Goal: Information Seeking & Learning: Learn about a topic

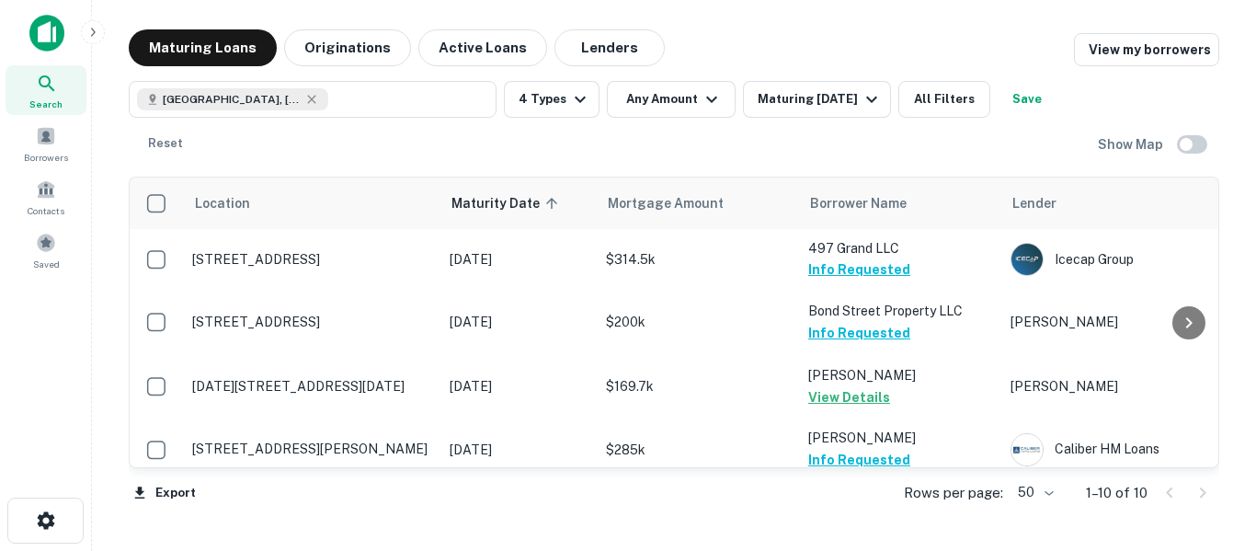
scroll to position [379, 0]
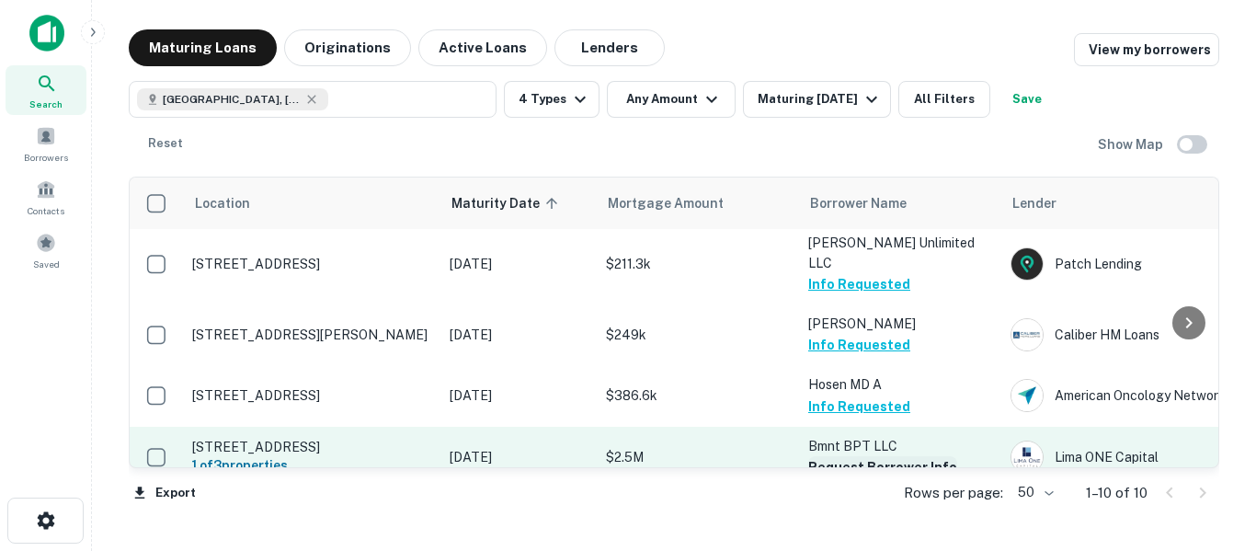
click at [927, 456] on button "Request Borrower Info" at bounding box center [883, 467] width 149 height 22
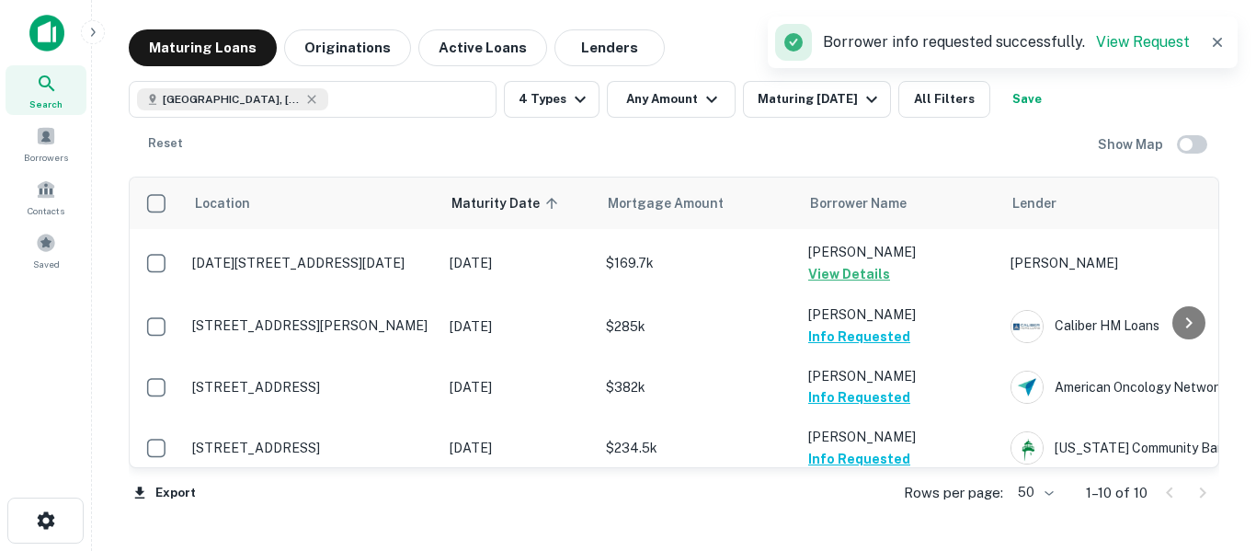
scroll to position [0, 0]
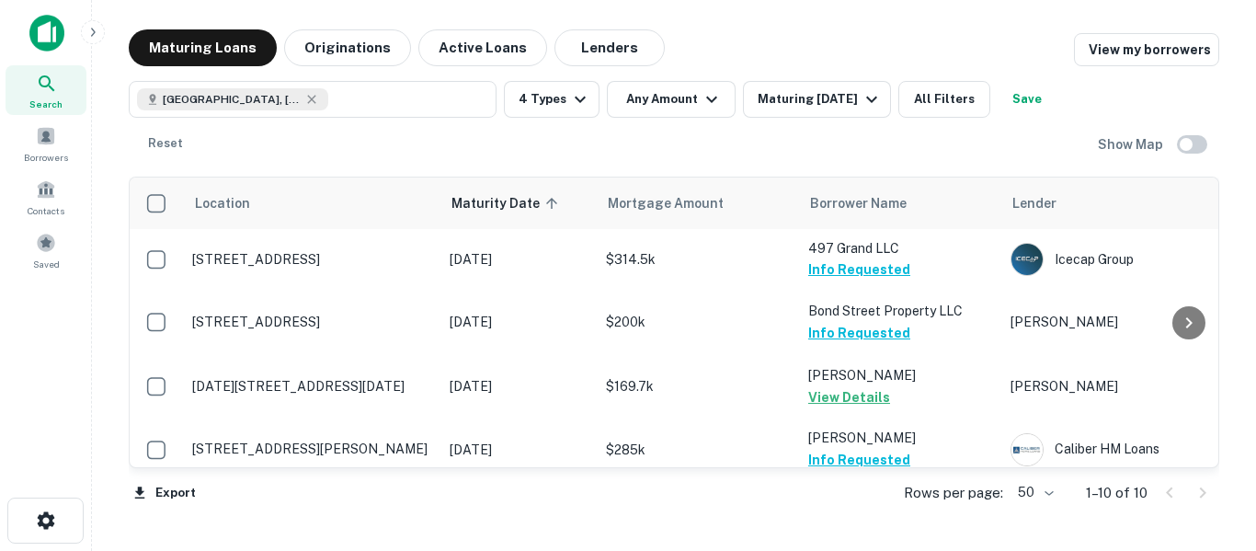
click at [1054, 103] on button "Save" at bounding box center [1027, 99] width 59 height 37
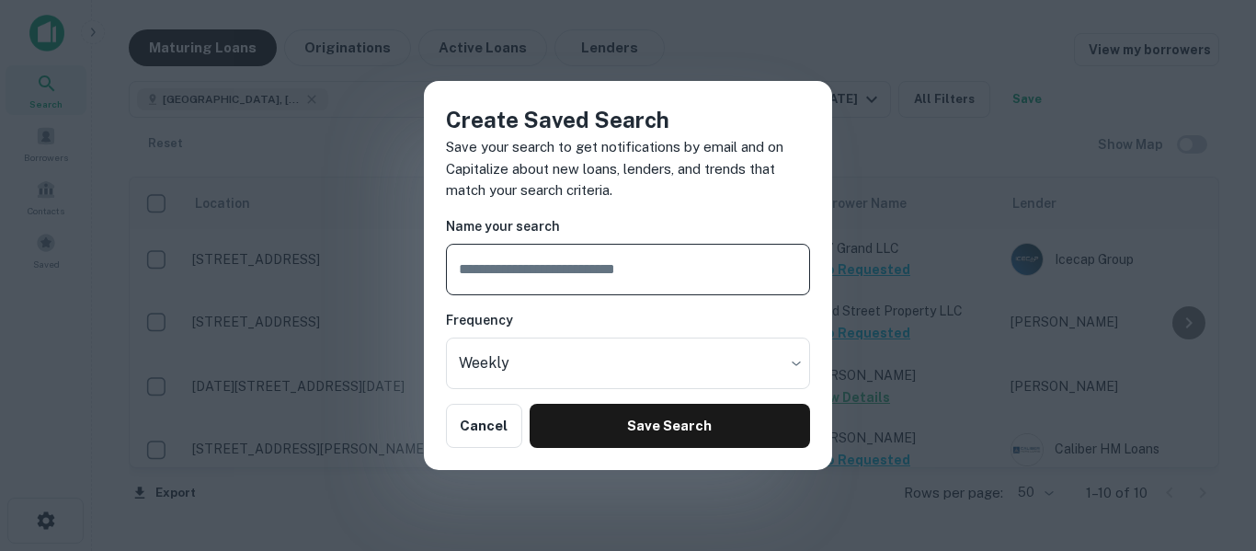
type input "*"
click at [1201, 63] on div "Create Saved Search Save your search to get notifications by email and on Capit…" at bounding box center [628, 275] width 1256 height 551
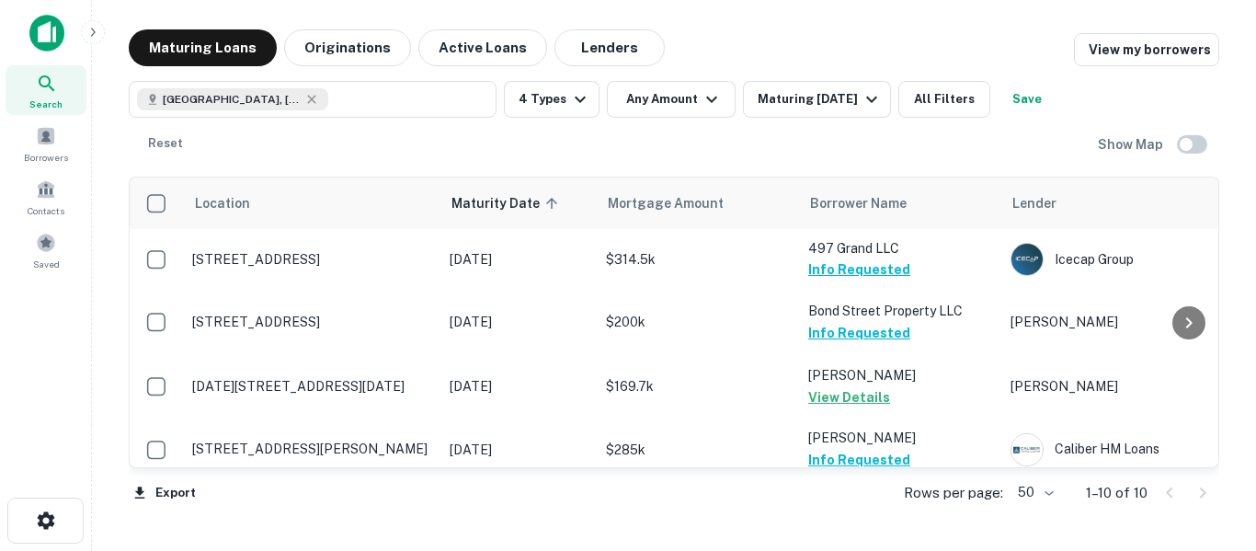
click at [1056, 98] on button "Save" at bounding box center [1027, 99] width 59 height 37
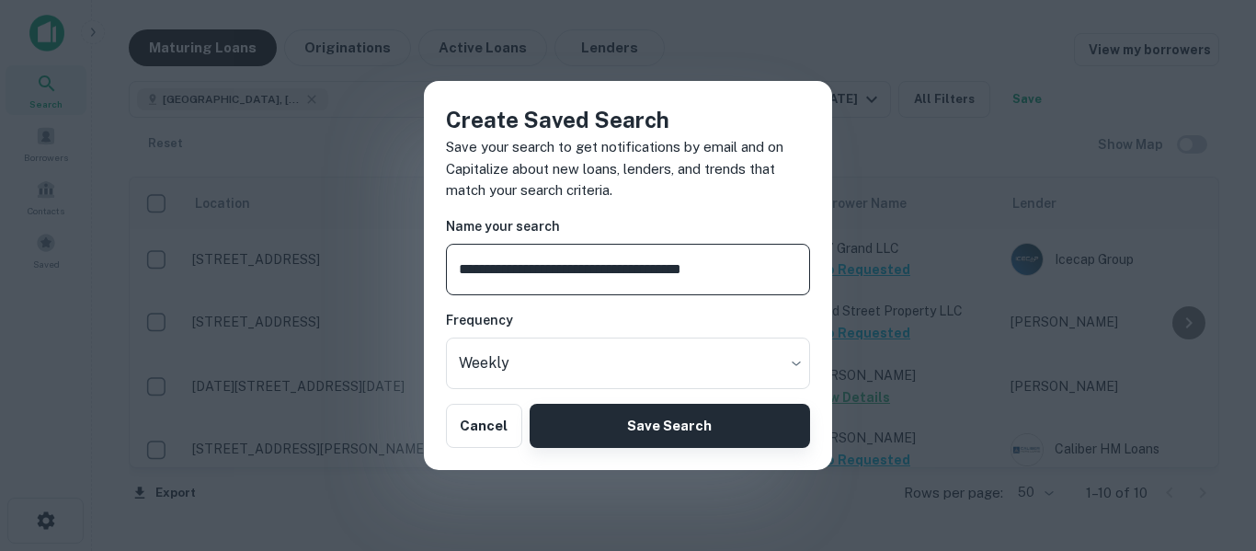
type input "**********"
click at [732, 443] on button "Save Search" at bounding box center [670, 426] width 281 height 44
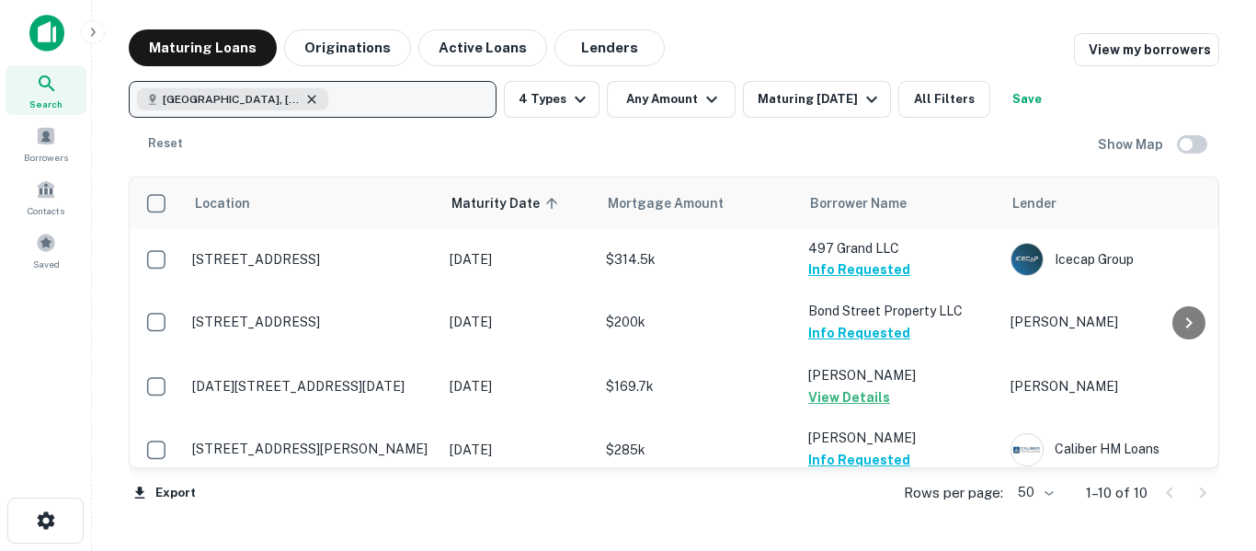
click at [313, 100] on icon "button" at bounding box center [311, 99] width 8 height 8
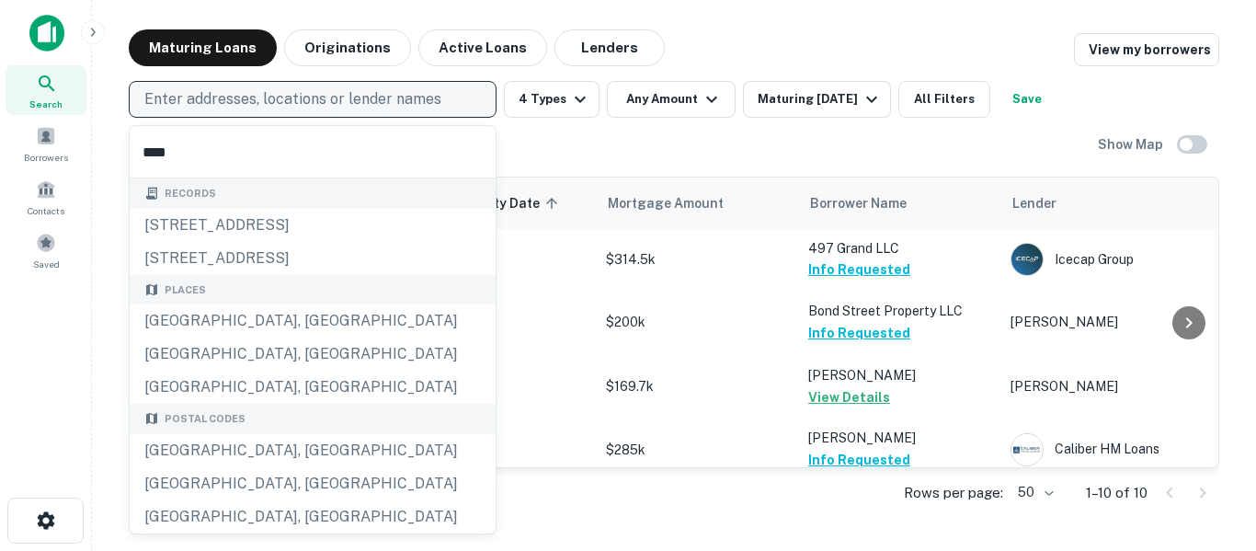
type input "*****"
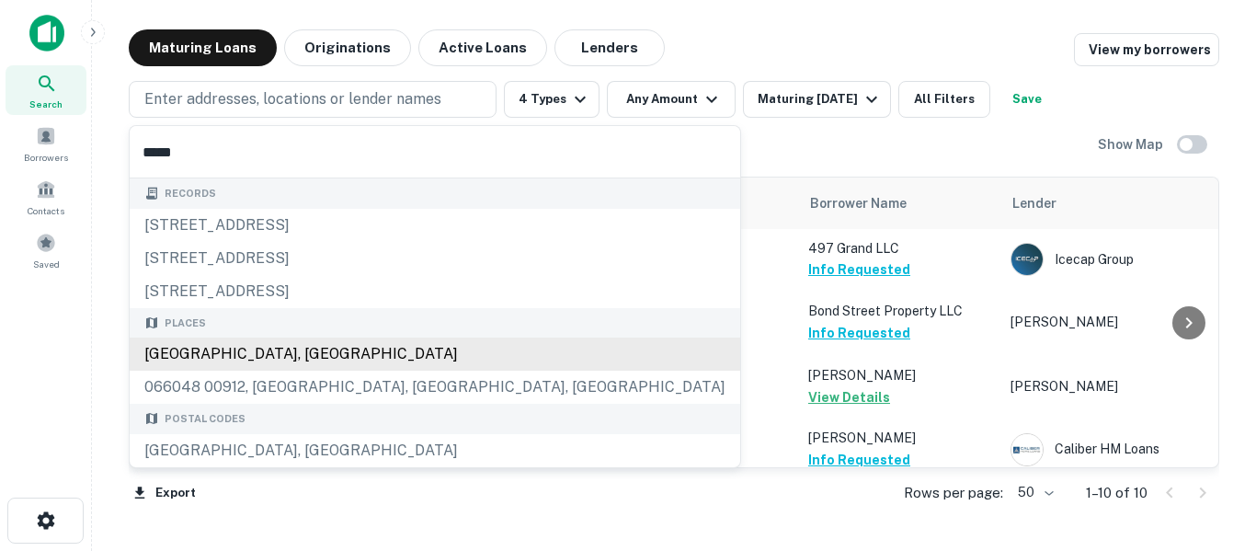
click at [305, 356] on div "[GEOGRAPHIC_DATA], [GEOGRAPHIC_DATA]" at bounding box center [435, 354] width 611 height 33
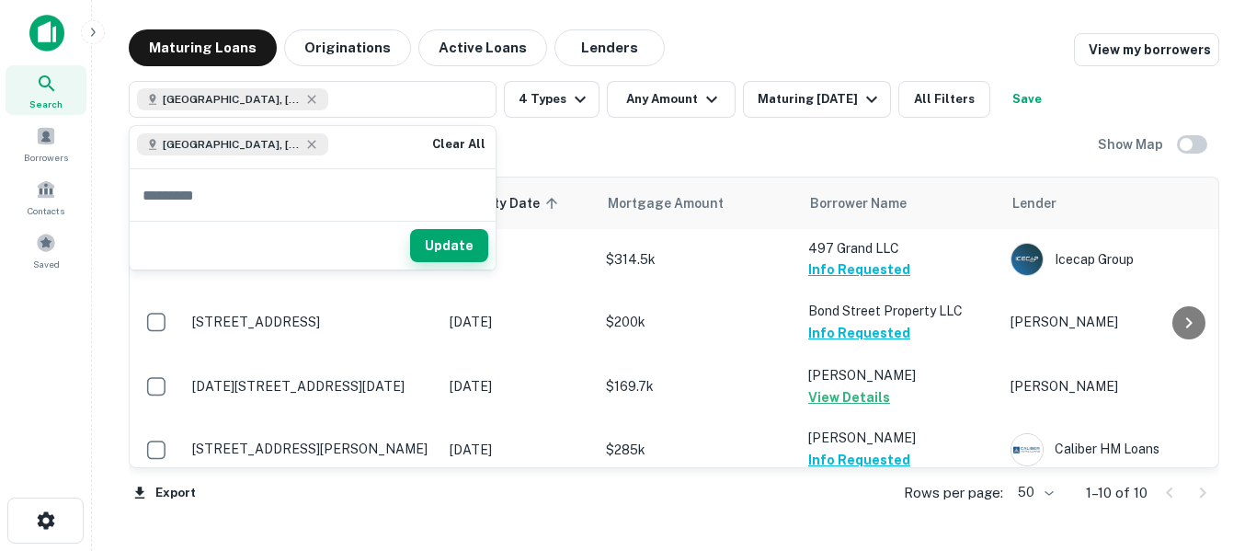
click at [463, 253] on button "Update" at bounding box center [449, 245] width 78 height 33
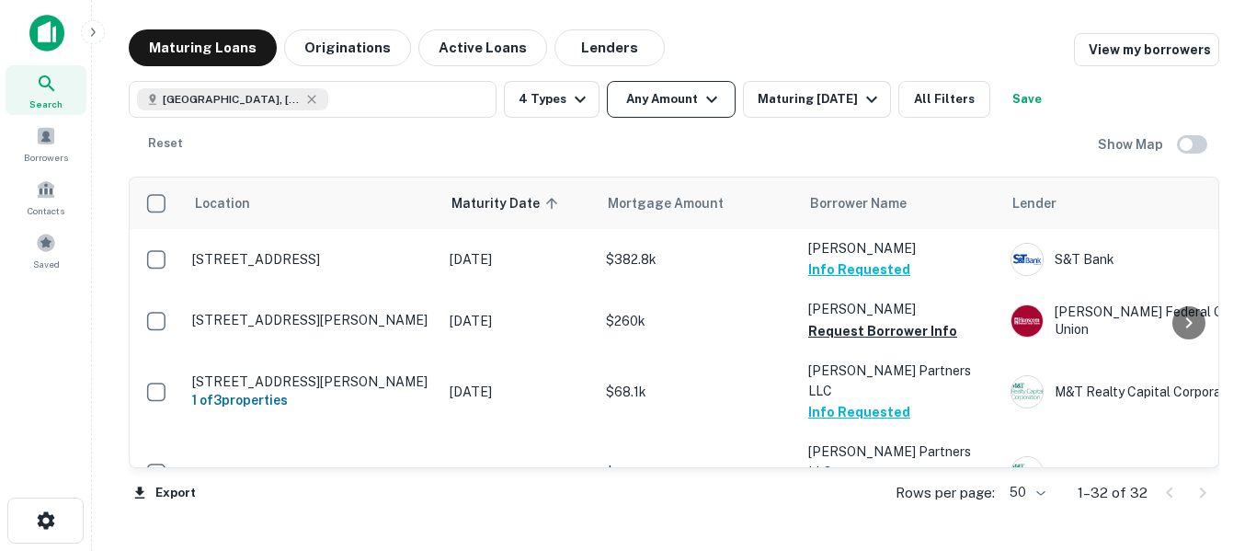
click at [711, 106] on icon "button" at bounding box center [712, 99] width 22 height 22
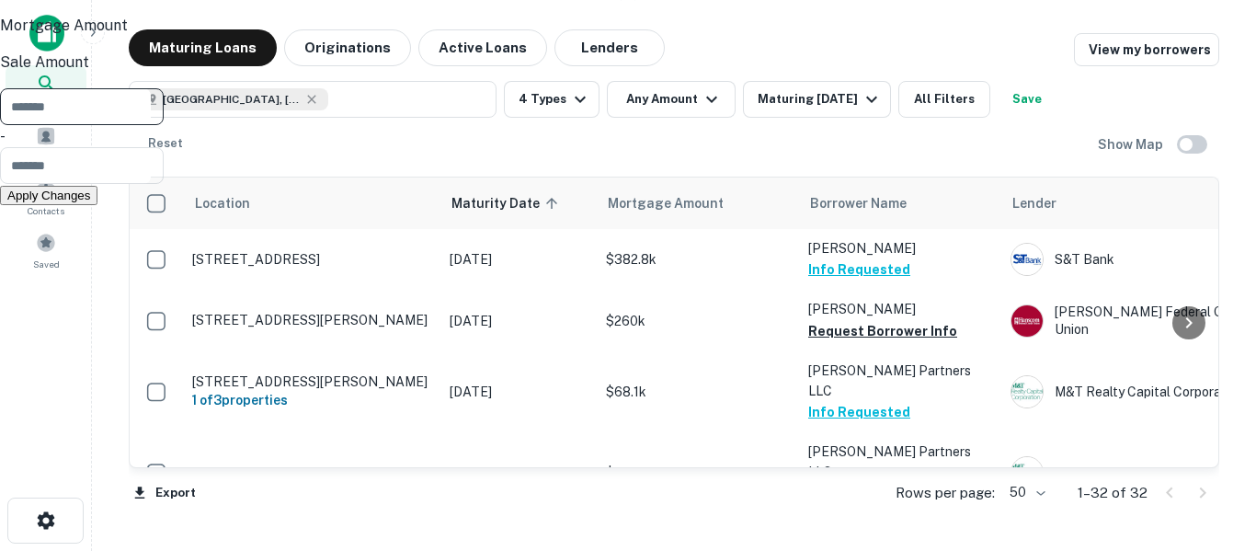
click at [787, 57] on div at bounding box center [628, 275] width 1256 height 551
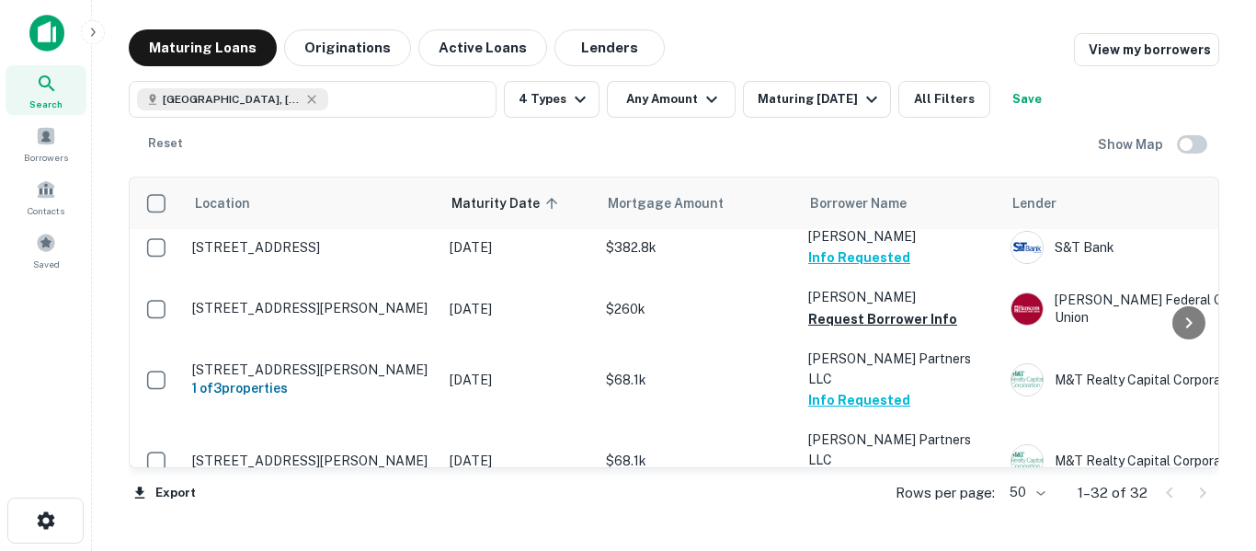
scroll to position [9, 0]
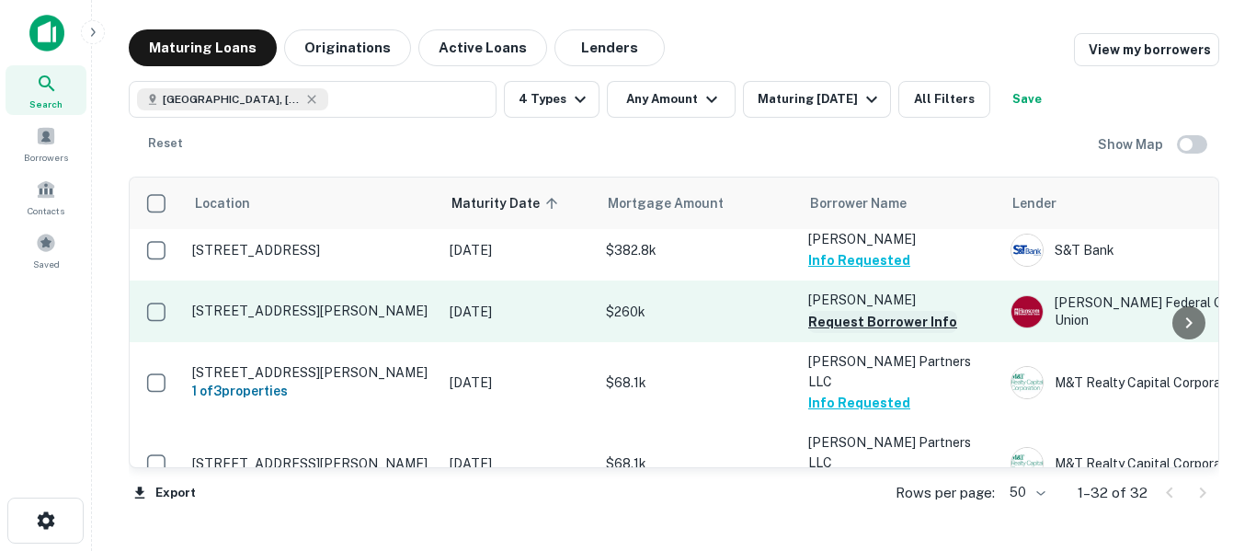
click at [917, 326] on button "Request Borrower Info" at bounding box center [883, 322] width 149 height 22
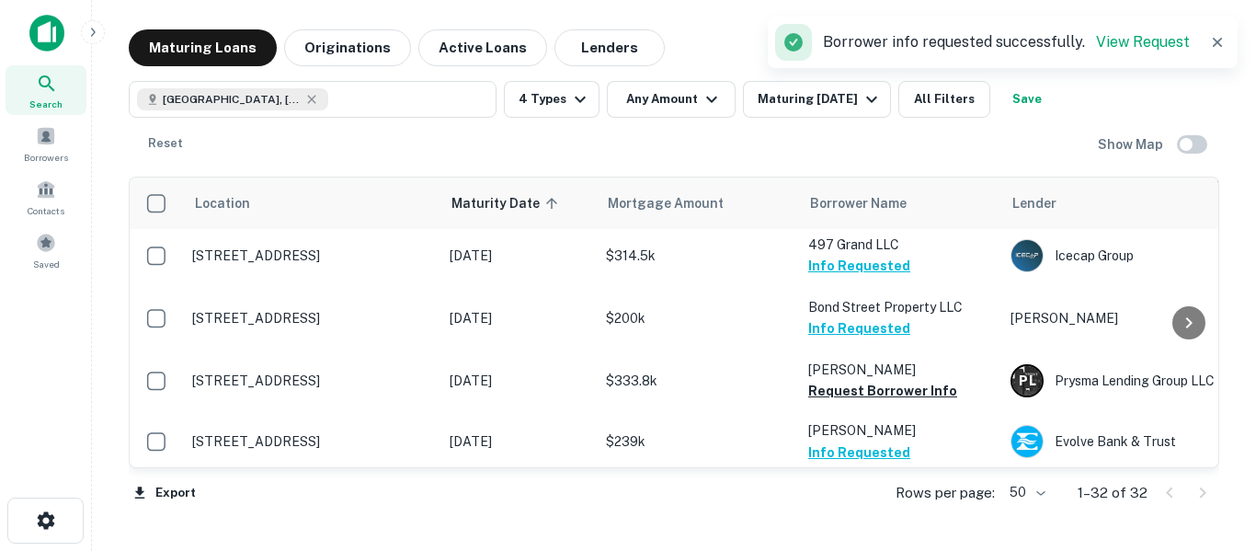
scroll to position [307, 0]
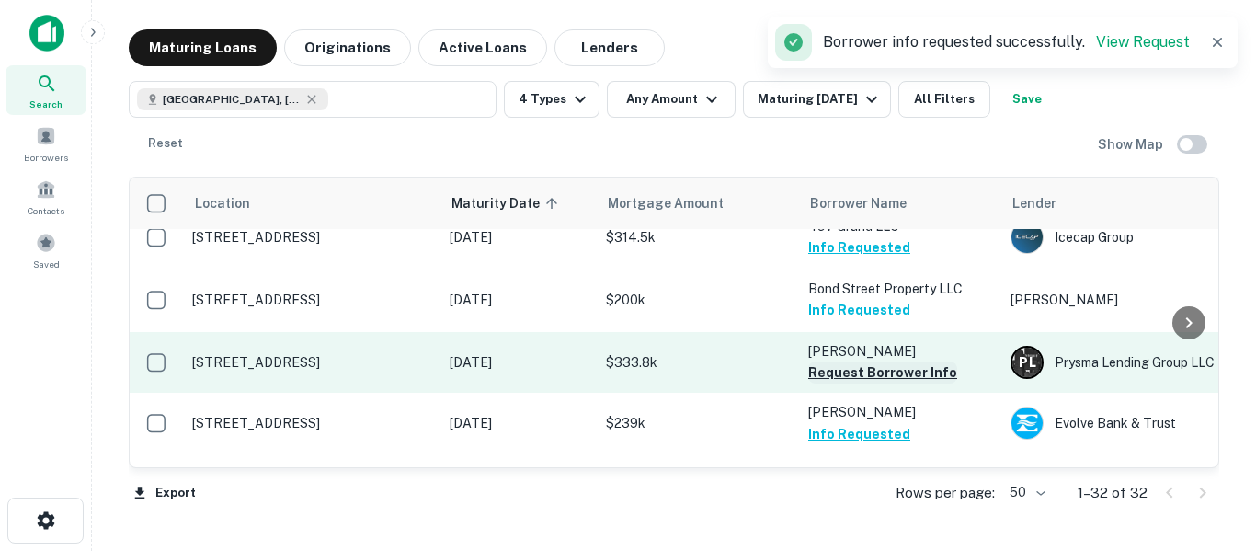
click at [928, 361] on button "Request Borrower Info" at bounding box center [883, 372] width 149 height 22
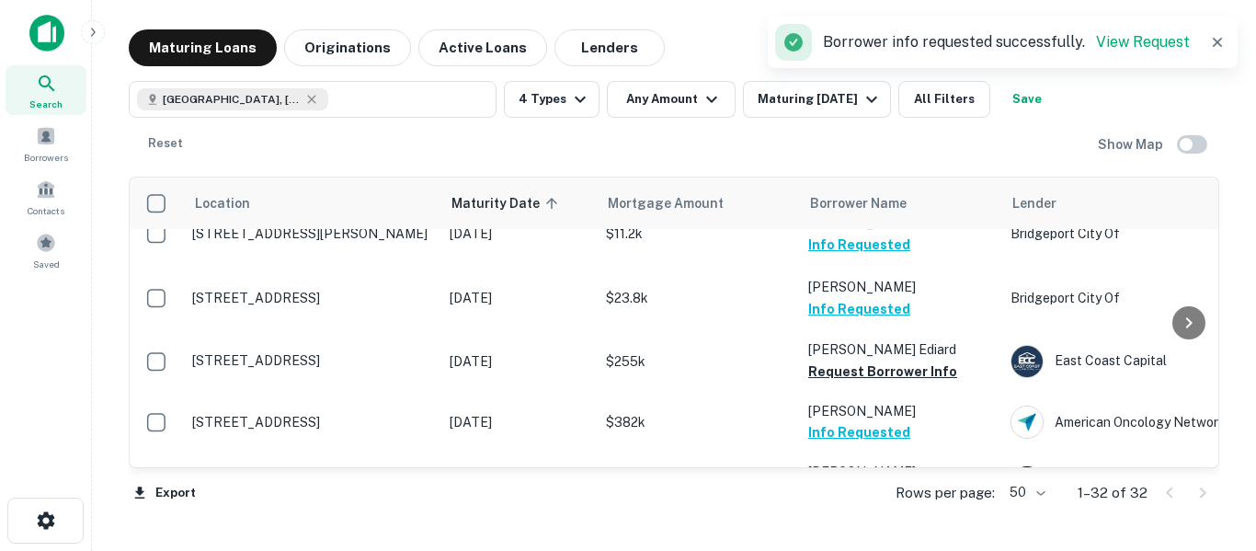
scroll to position [811, 0]
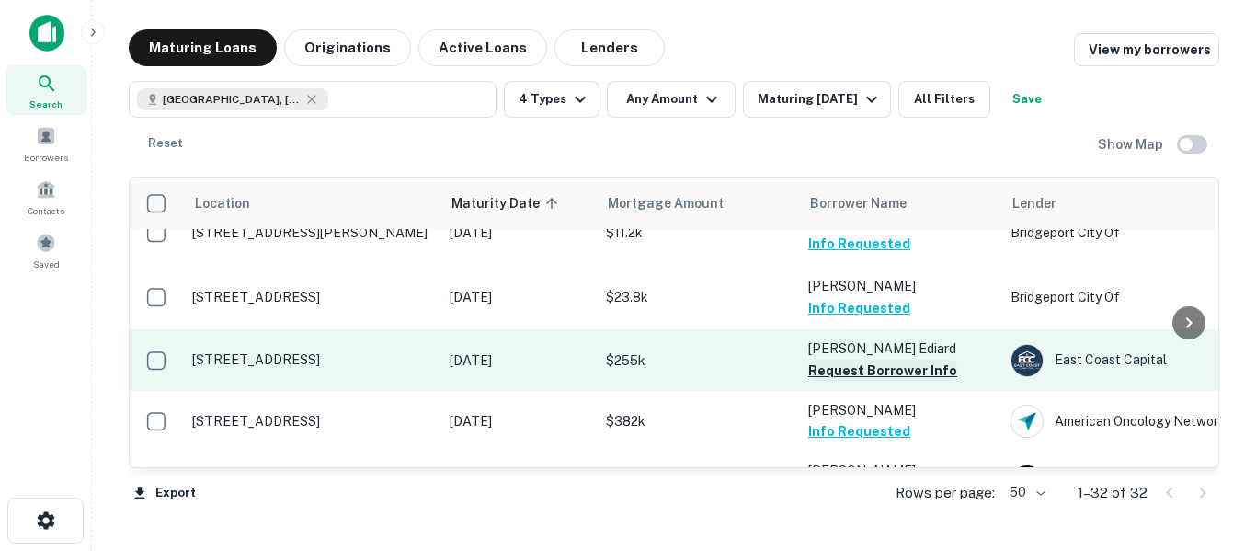
click at [854, 360] on button "Request Borrower Info" at bounding box center [883, 371] width 149 height 22
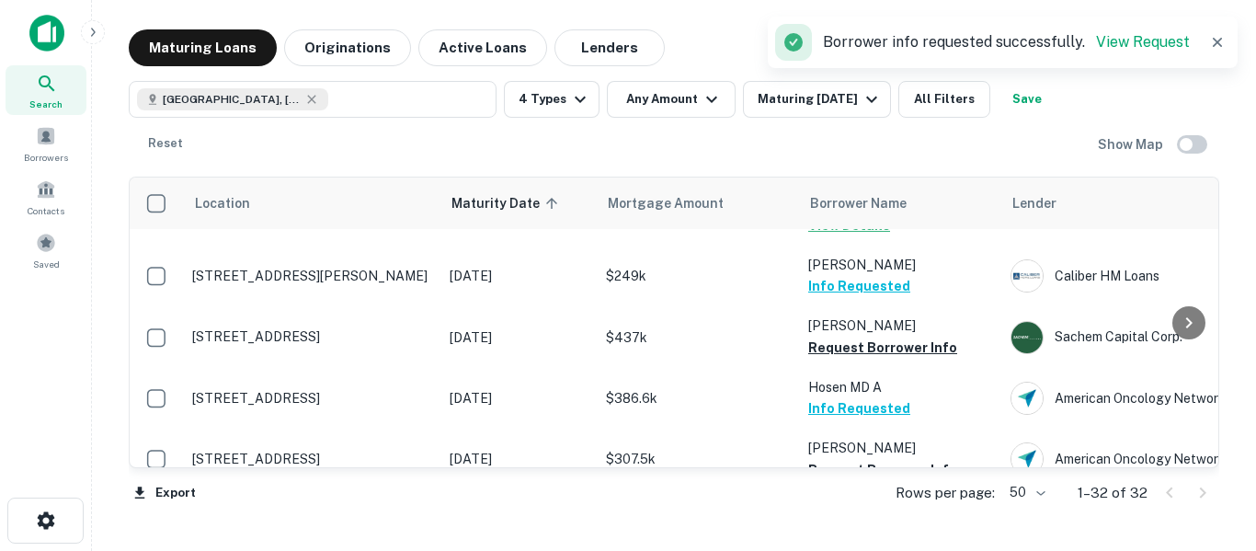
scroll to position [1349, 0]
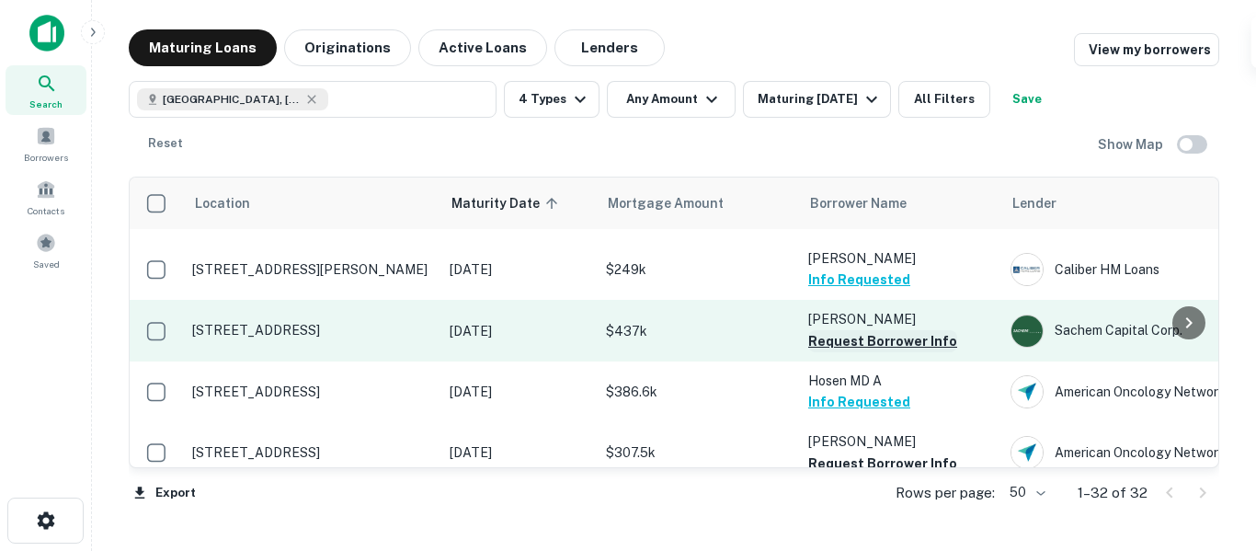
click at [860, 330] on button "Request Borrower Info" at bounding box center [883, 341] width 149 height 22
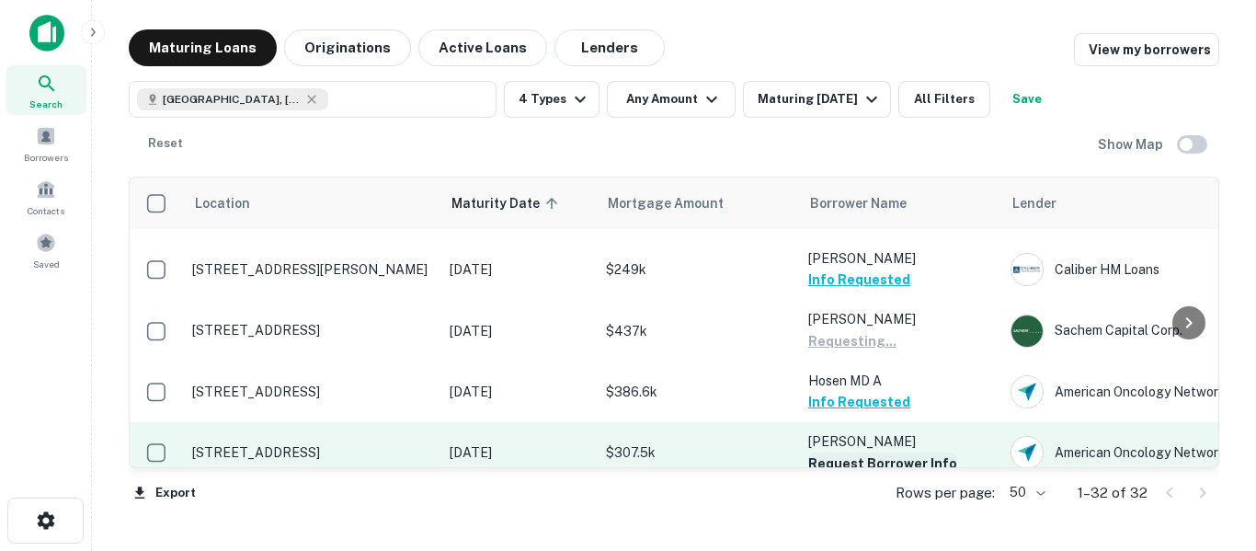
click at [911, 453] on button "Request Borrower Info" at bounding box center [883, 464] width 149 height 22
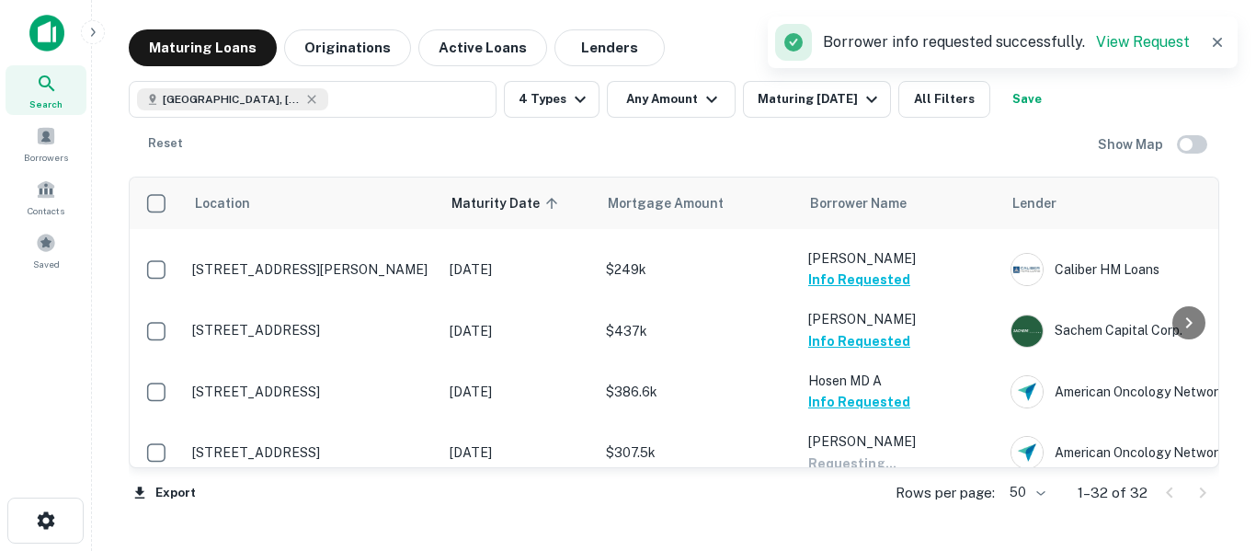
click at [863, 469] on div "Export Rows per page: 50 ** 1–32 of 32" at bounding box center [674, 493] width 1091 height 50
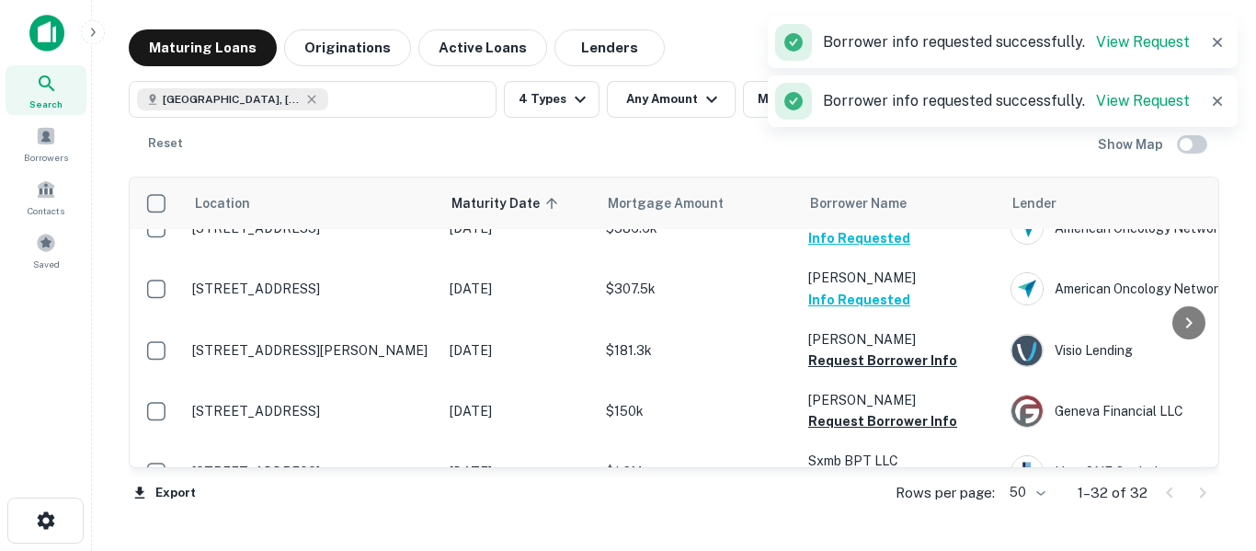
scroll to position [1520, 0]
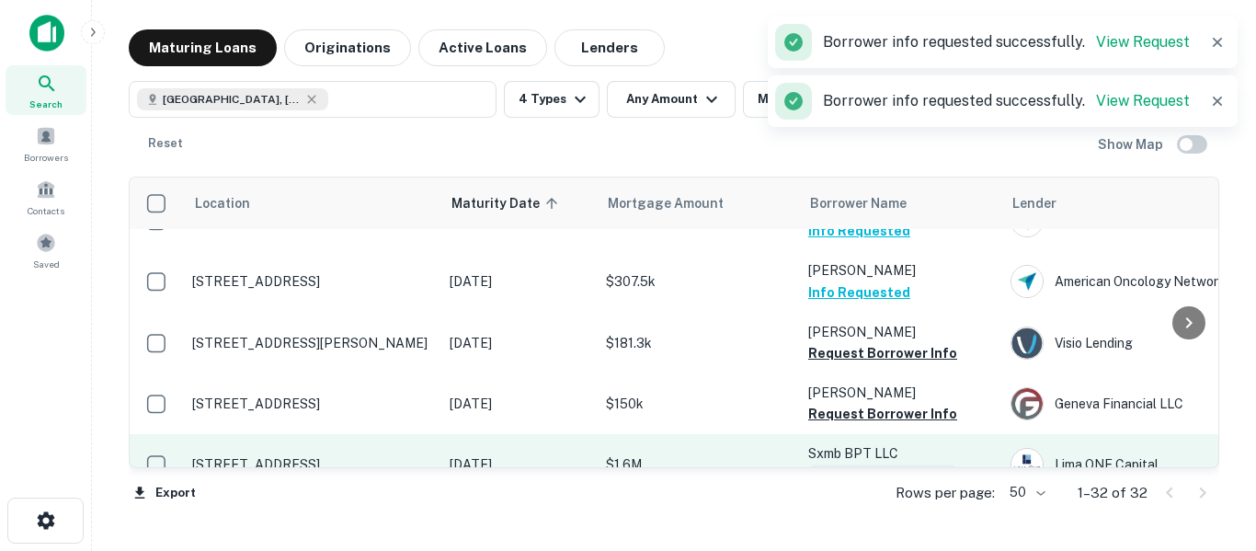
click at [878, 465] on button "Request Borrower Info" at bounding box center [883, 476] width 149 height 22
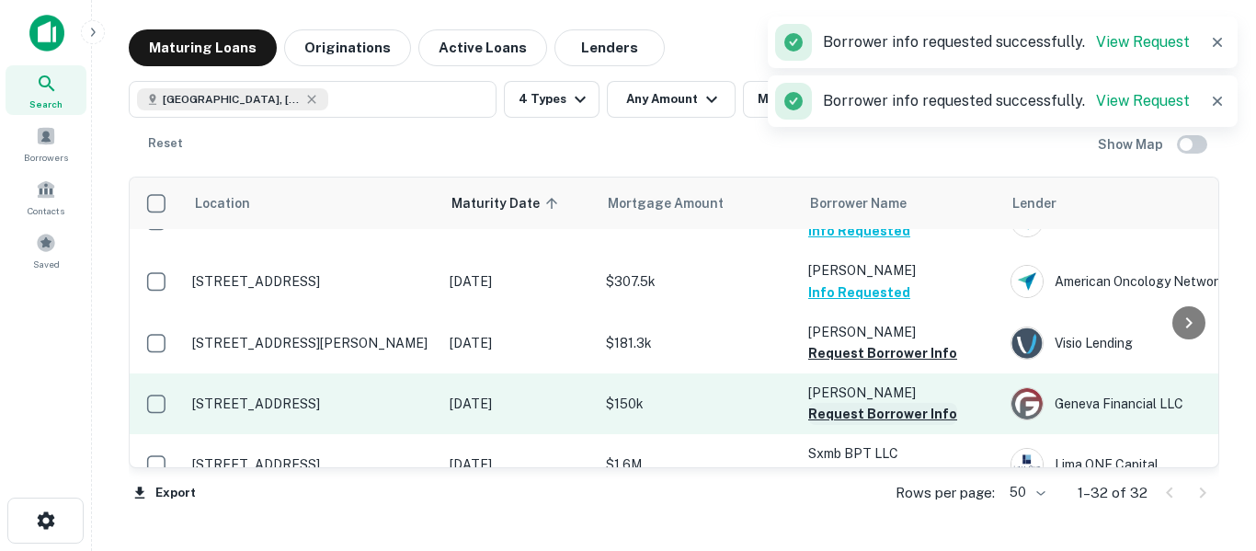
click at [904, 403] on button "Request Borrower Info" at bounding box center [883, 414] width 149 height 22
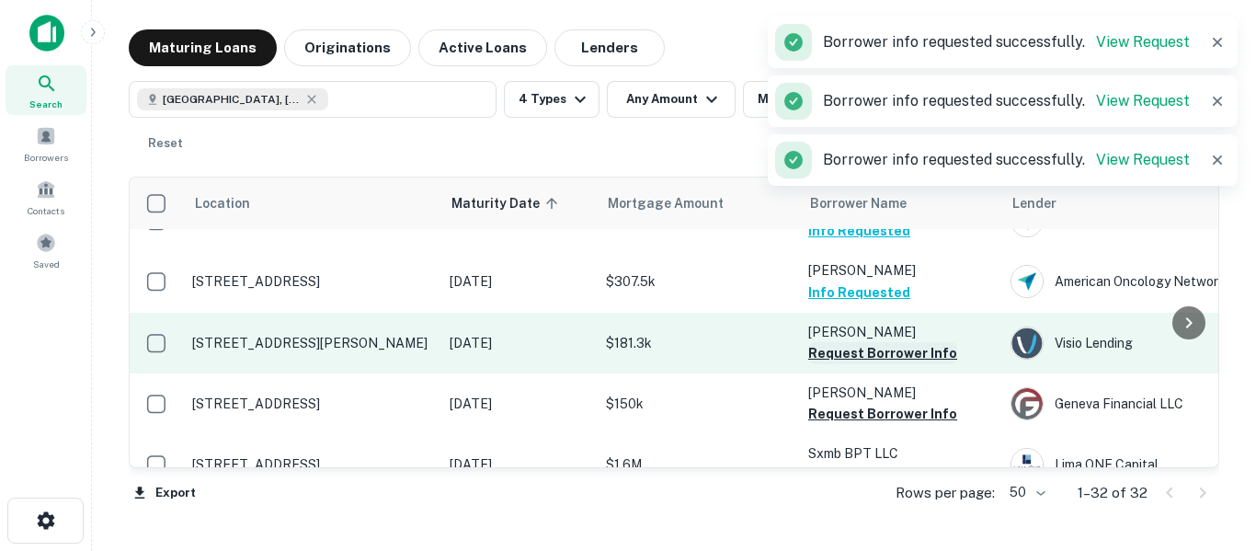
click at [920, 342] on button "Request Borrower Info" at bounding box center [883, 353] width 149 height 22
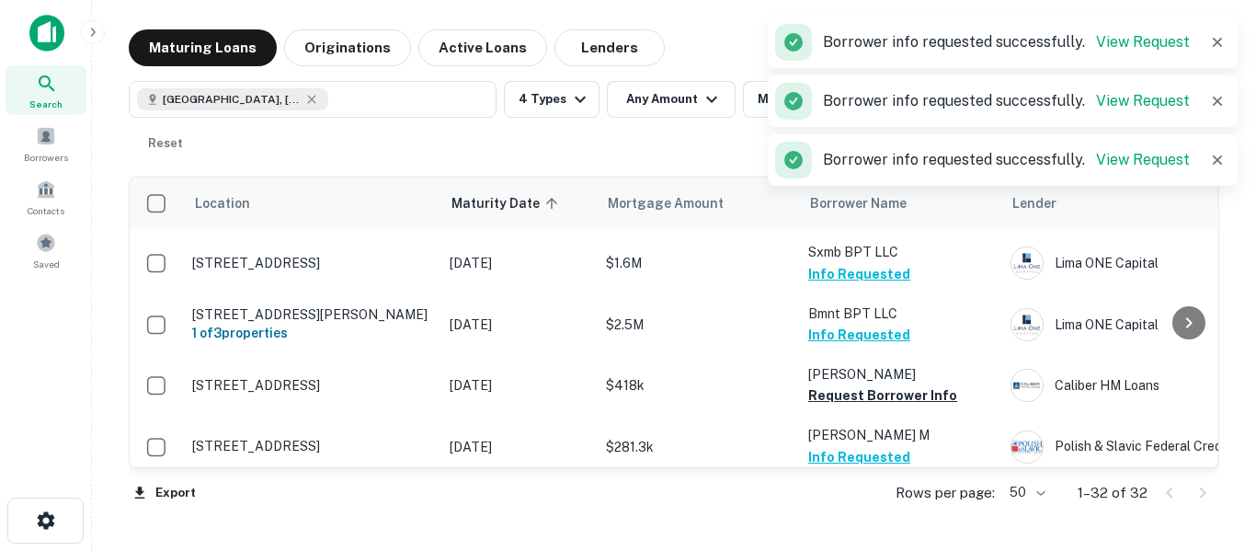
scroll to position [1732, 0]
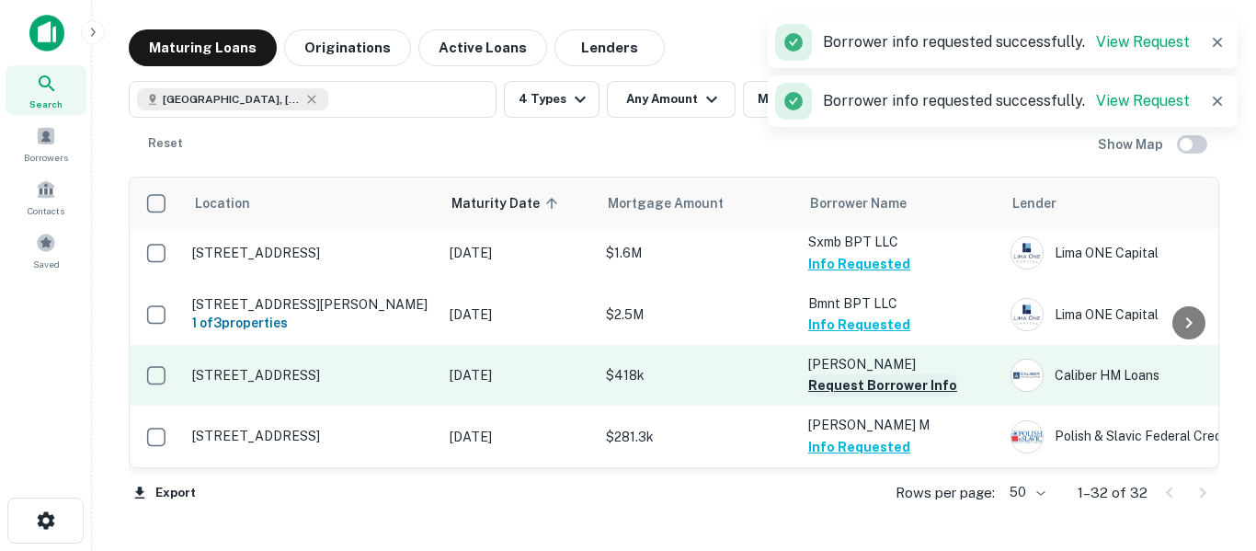
click at [884, 374] on button "Request Borrower Info" at bounding box center [883, 385] width 149 height 22
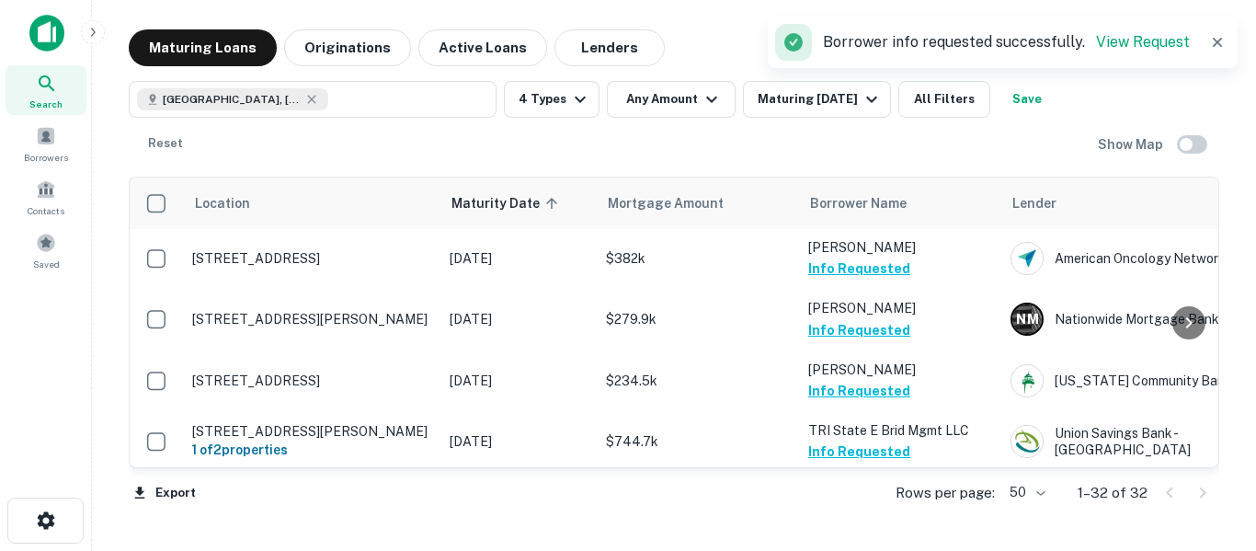
scroll to position [950, 0]
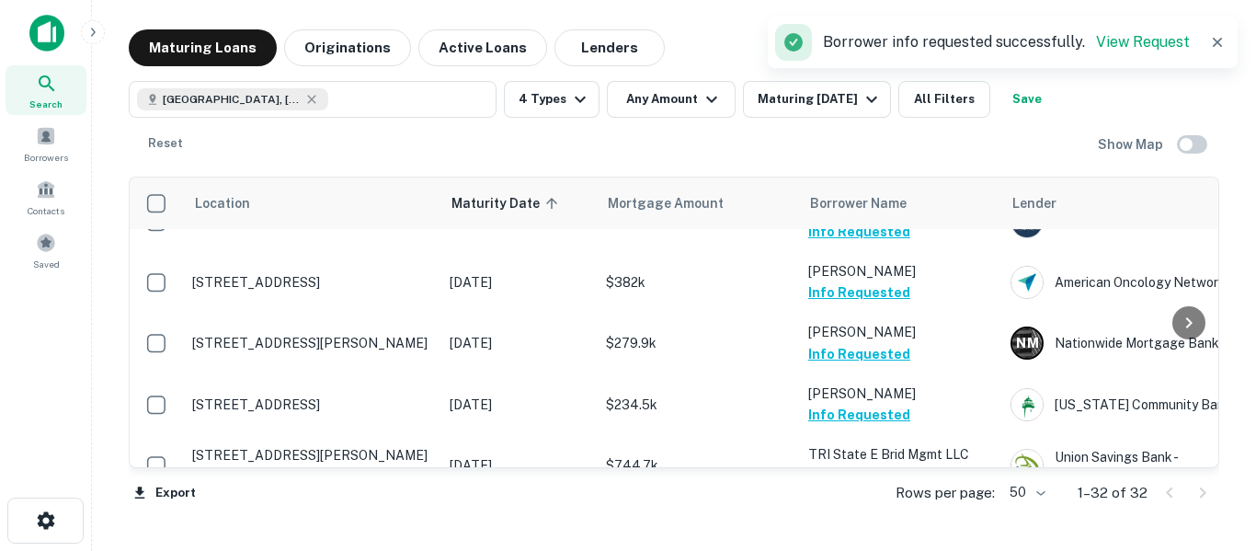
click at [1053, 105] on button "Save" at bounding box center [1027, 99] width 59 height 37
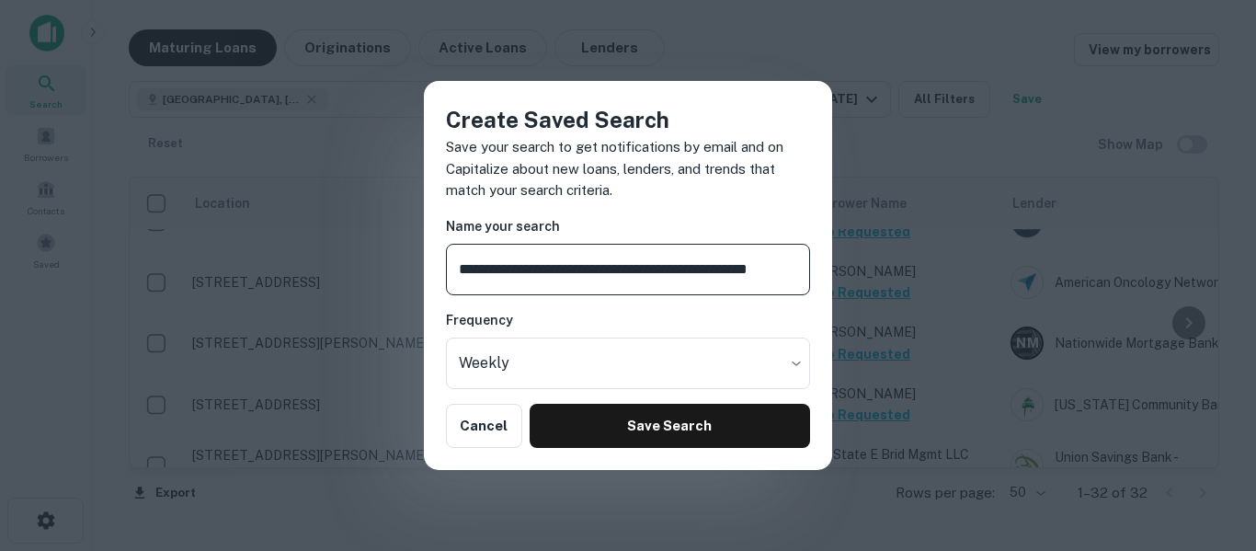
click at [581, 258] on input "**********" at bounding box center [628, 270] width 364 height 52
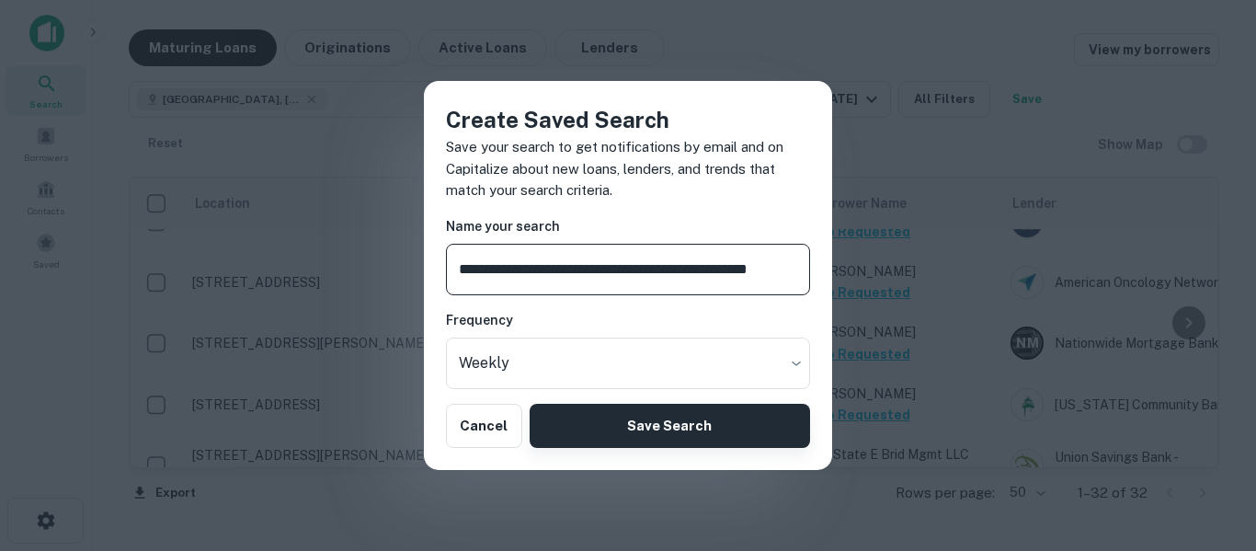
type input "**********"
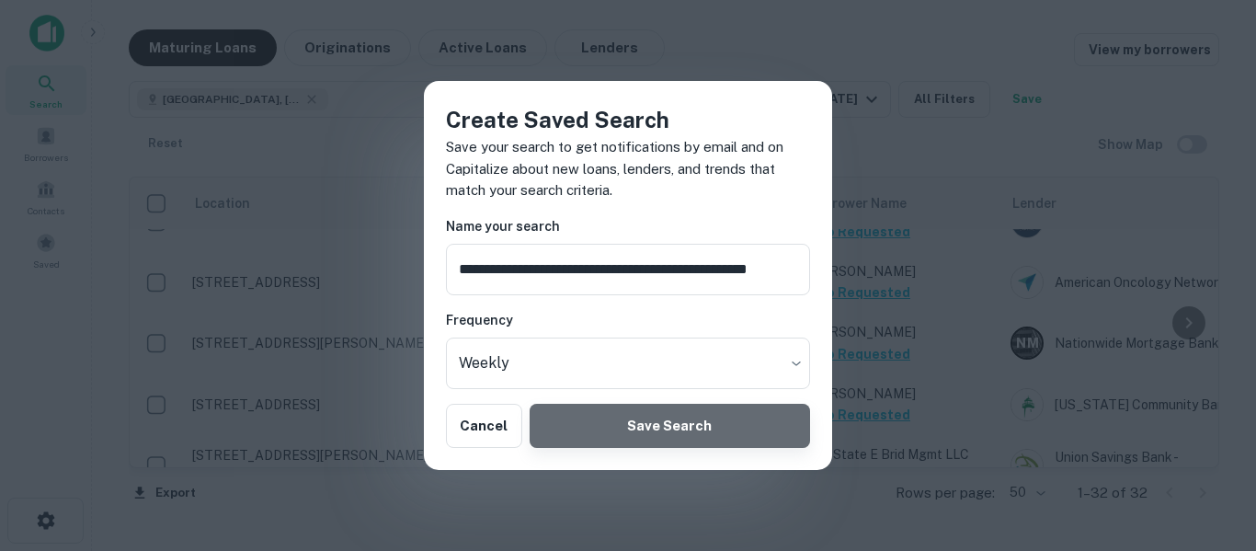
click at [658, 437] on button "Save Search" at bounding box center [670, 426] width 281 height 44
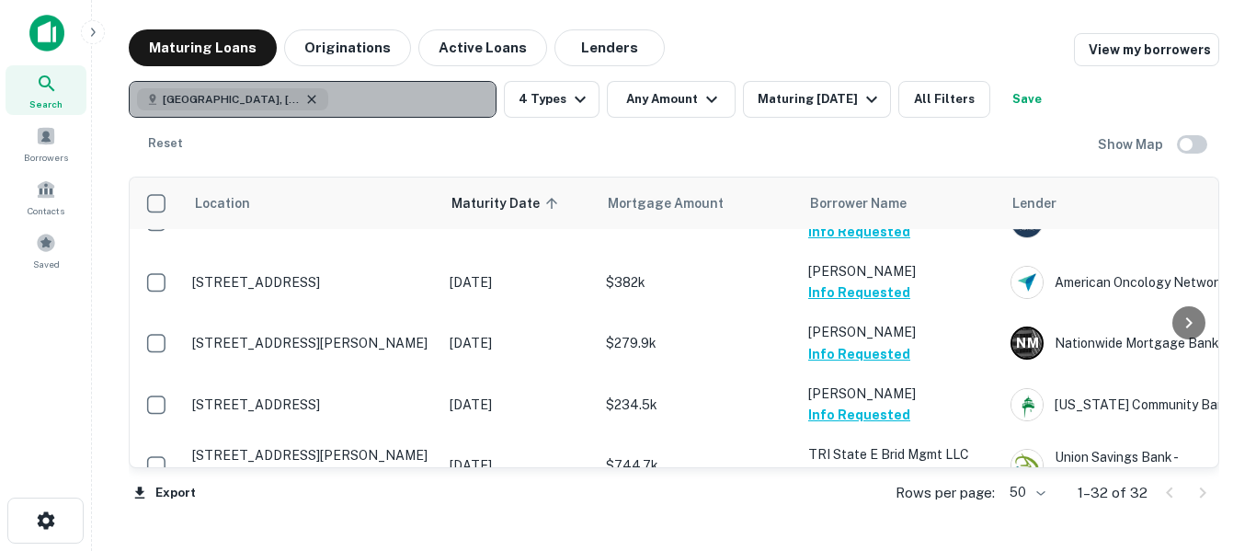
click at [312, 100] on icon "button" at bounding box center [311, 99] width 8 height 8
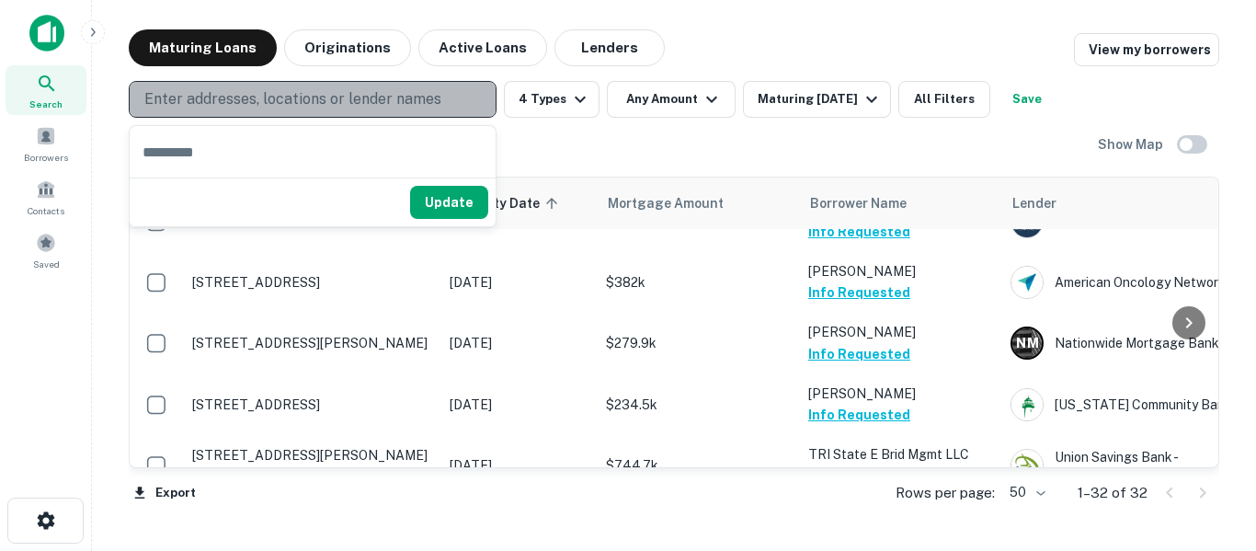
click at [312, 100] on p "Enter addresses, locations or lender names" at bounding box center [292, 99] width 297 height 22
click at [321, 111] on button "Enter addresses, locations or lender names" at bounding box center [313, 99] width 368 height 37
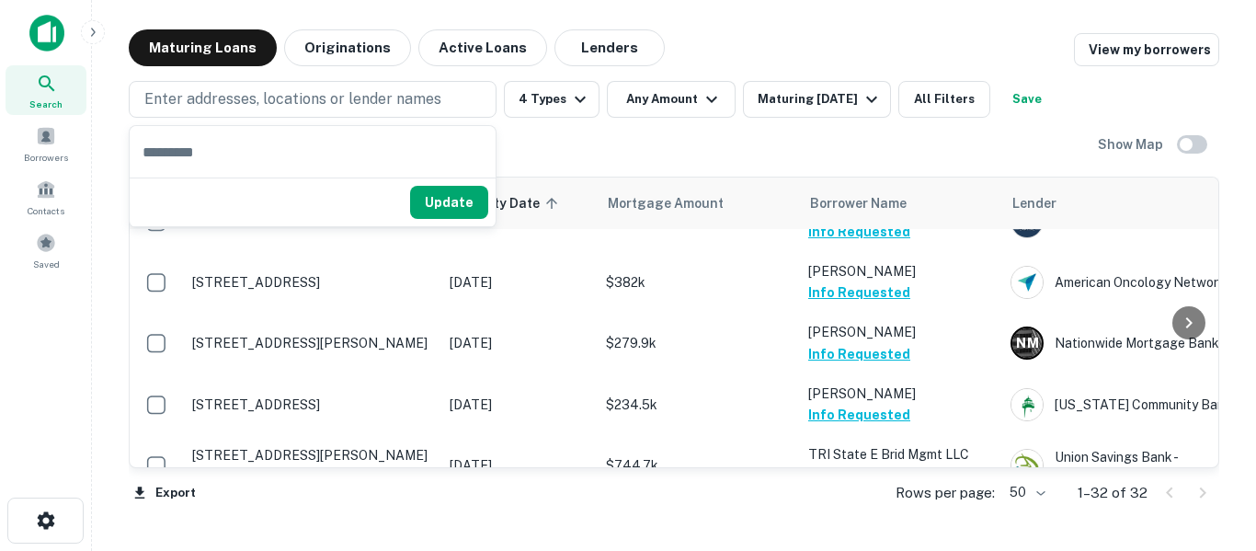
click at [300, 158] on input "text" at bounding box center [313, 152] width 366 height 52
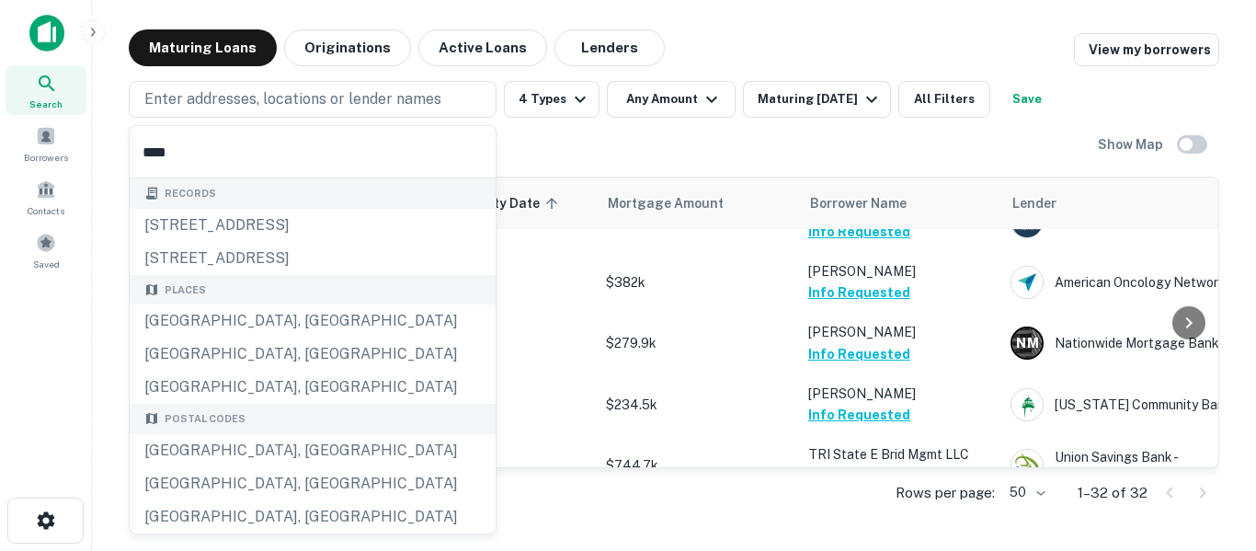
type input "*****"
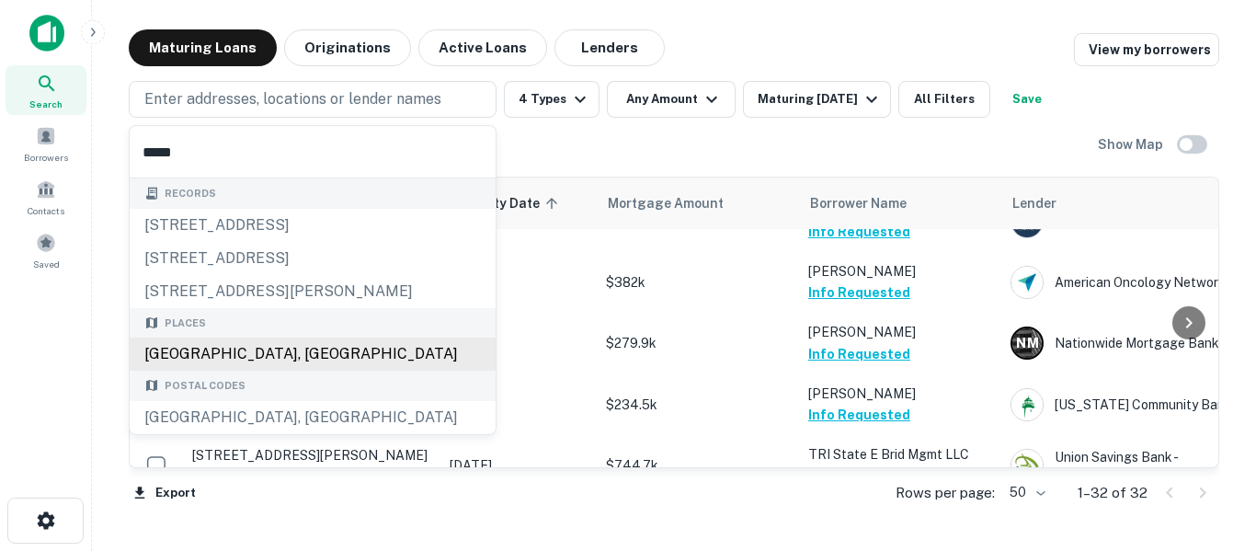
click at [291, 359] on div "Places [GEOGRAPHIC_DATA], [GEOGRAPHIC_DATA]" at bounding box center [313, 339] width 366 height 63
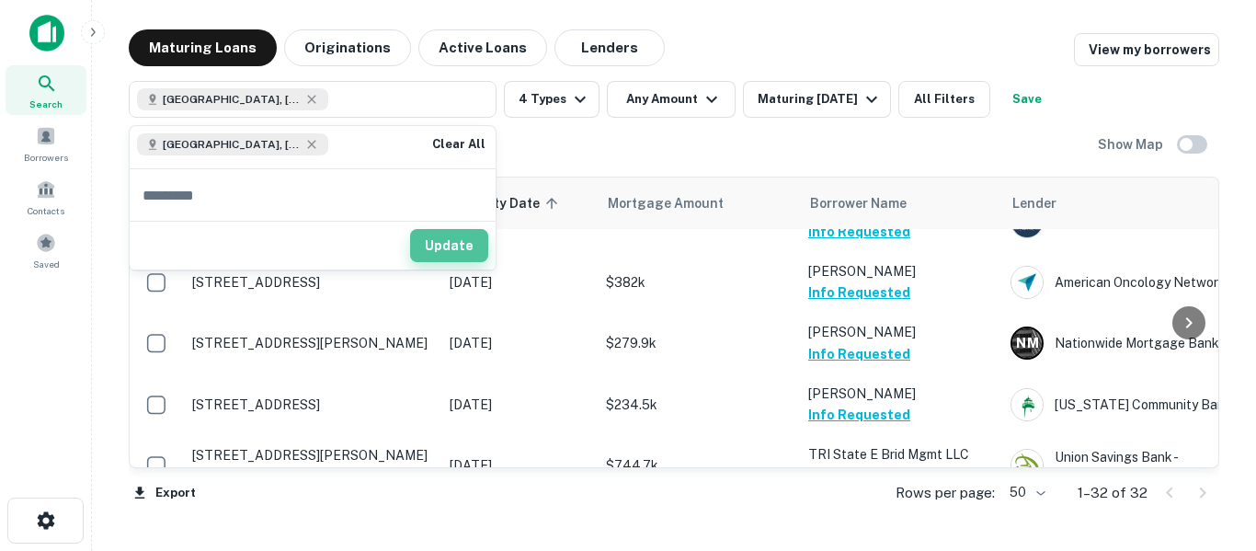
click at [463, 256] on button "Update" at bounding box center [449, 245] width 78 height 33
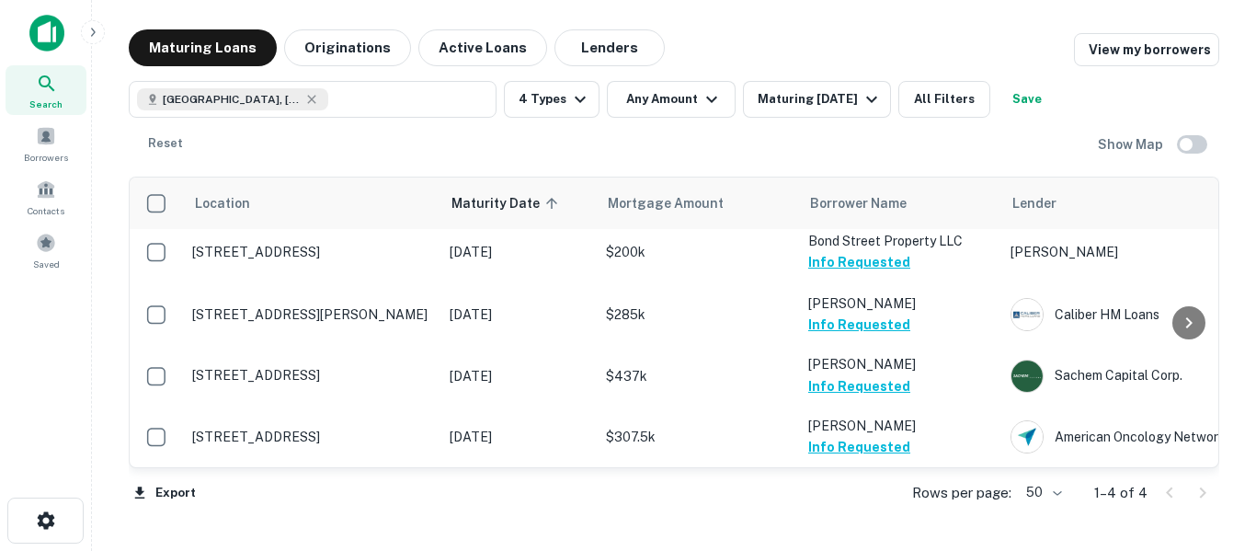
scroll to position [9, 0]
click at [1048, 109] on button "Save" at bounding box center [1027, 99] width 59 height 37
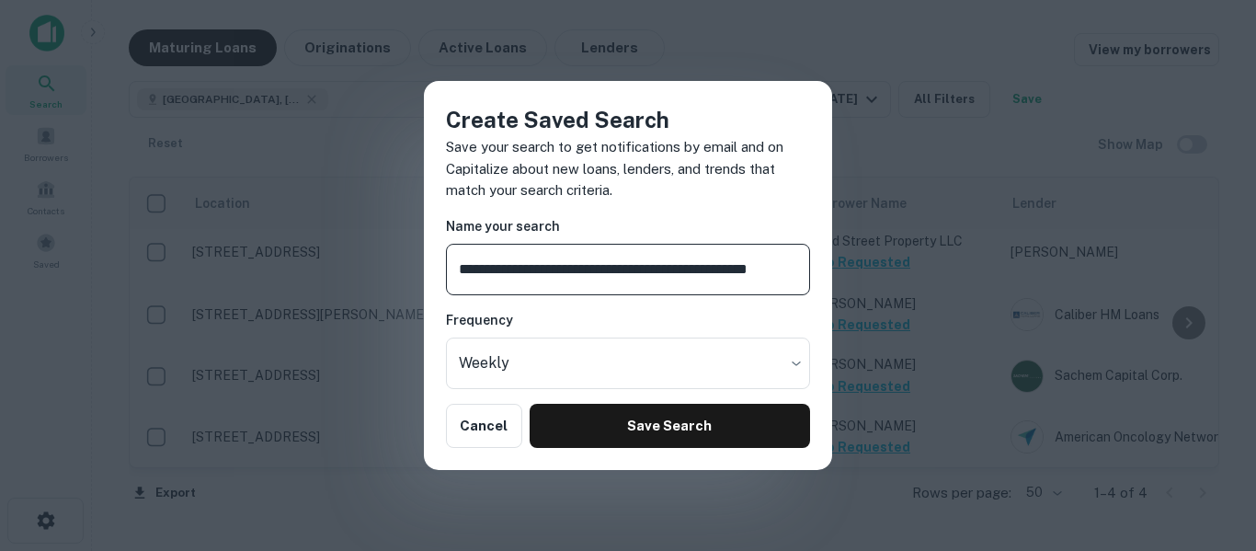
click at [582, 270] on input "**********" at bounding box center [628, 270] width 364 height 52
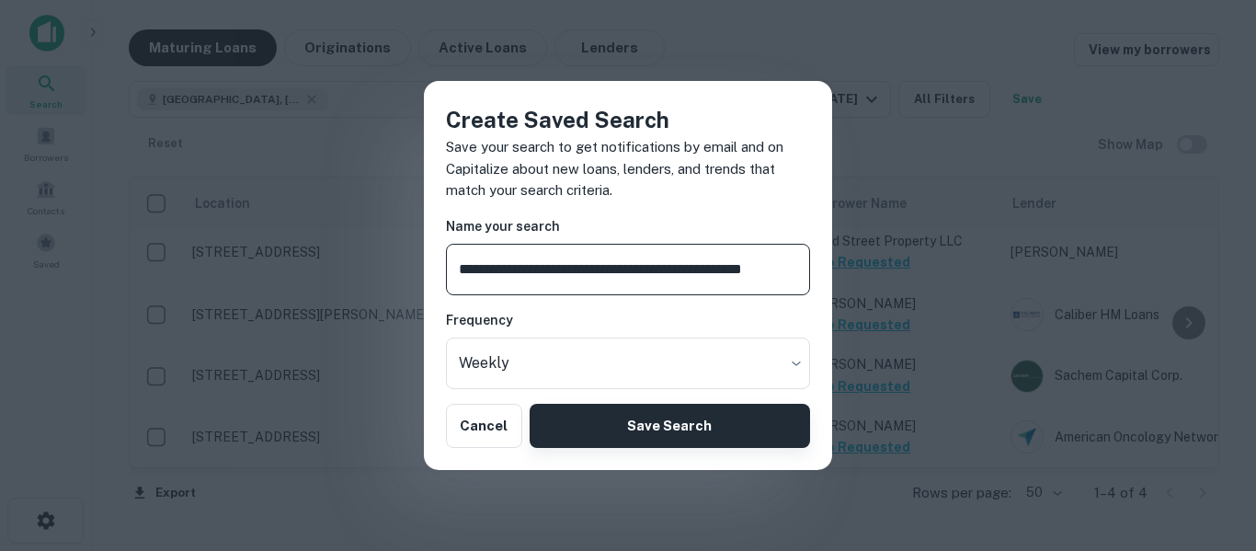
type input "**********"
click at [652, 422] on button "Save Search" at bounding box center [670, 426] width 281 height 44
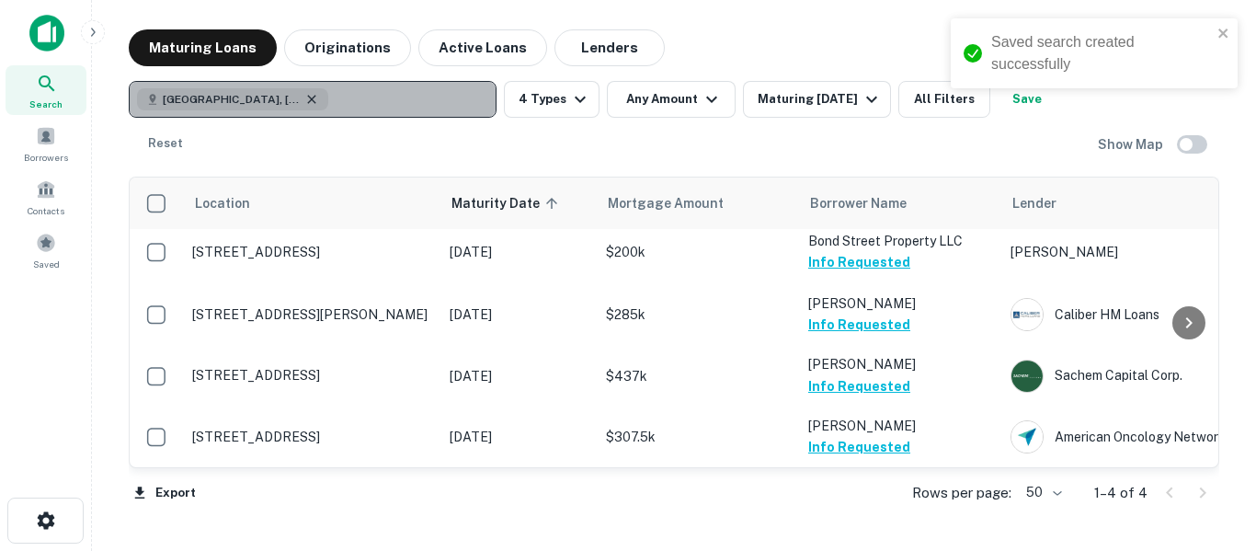
click at [308, 96] on icon "button" at bounding box center [311, 99] width 8 height 8
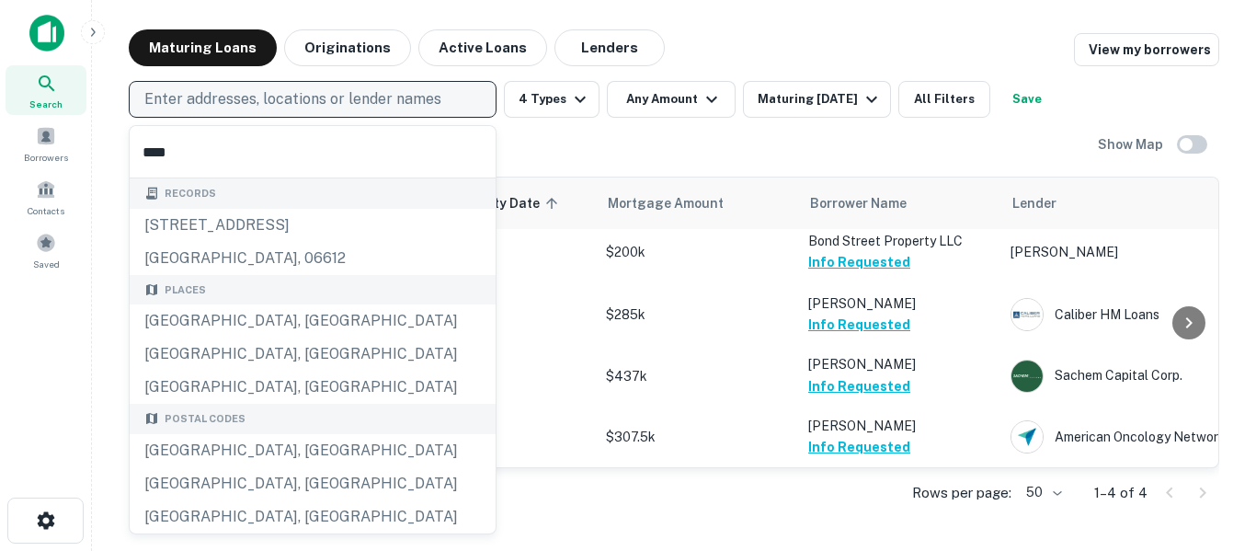
type input "*****"
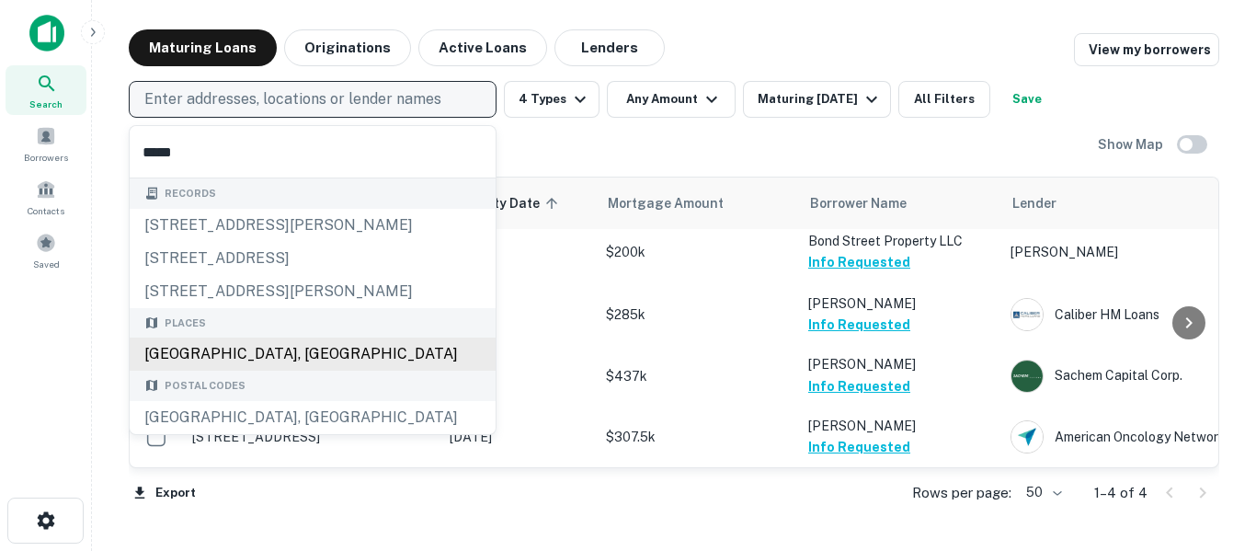
click at [286, 355] on div "[GEOGRAPHIC_DATA], [GEOGRAPHIC_DATA]" at bounding box center [313, 354] width 366 height 33
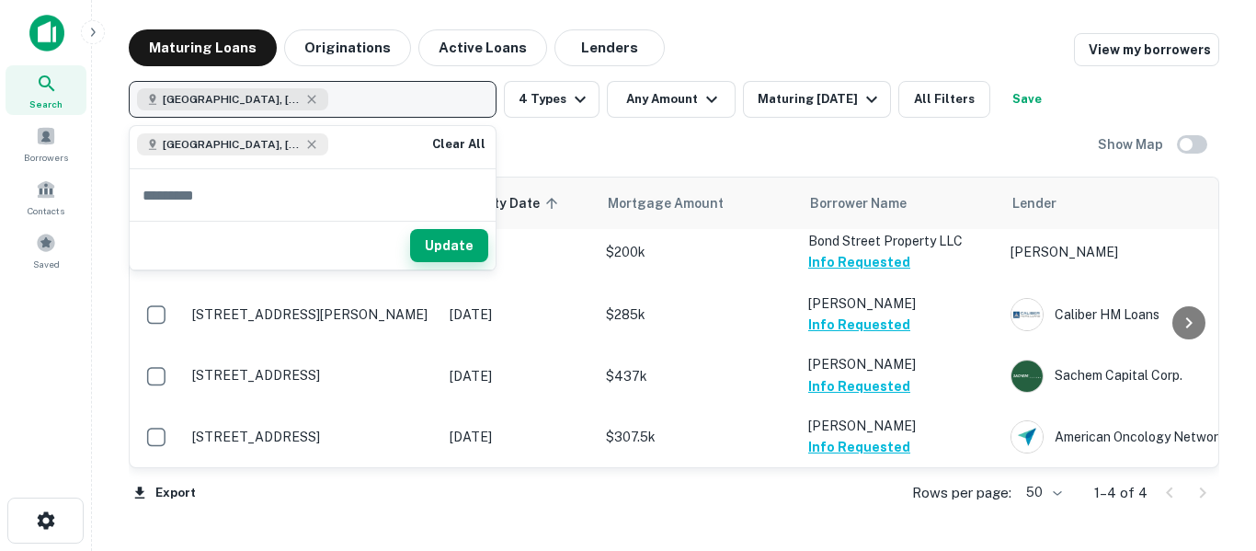
click at [467, 248] on button "Update" at bounding box center [449, 245] width 78 height 33
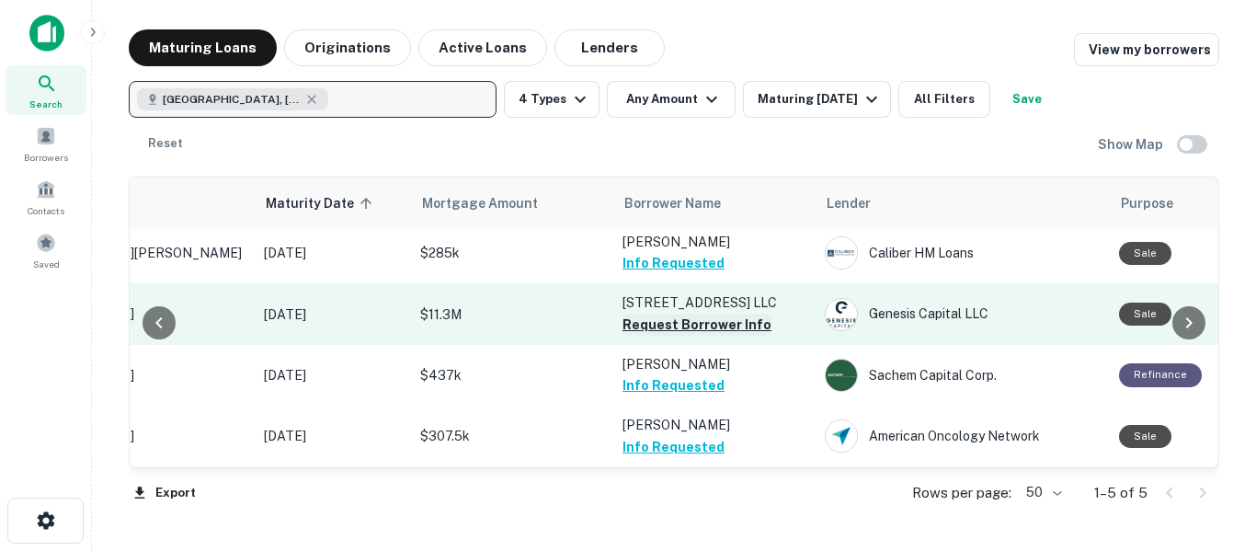
scroll to position [71, 148]
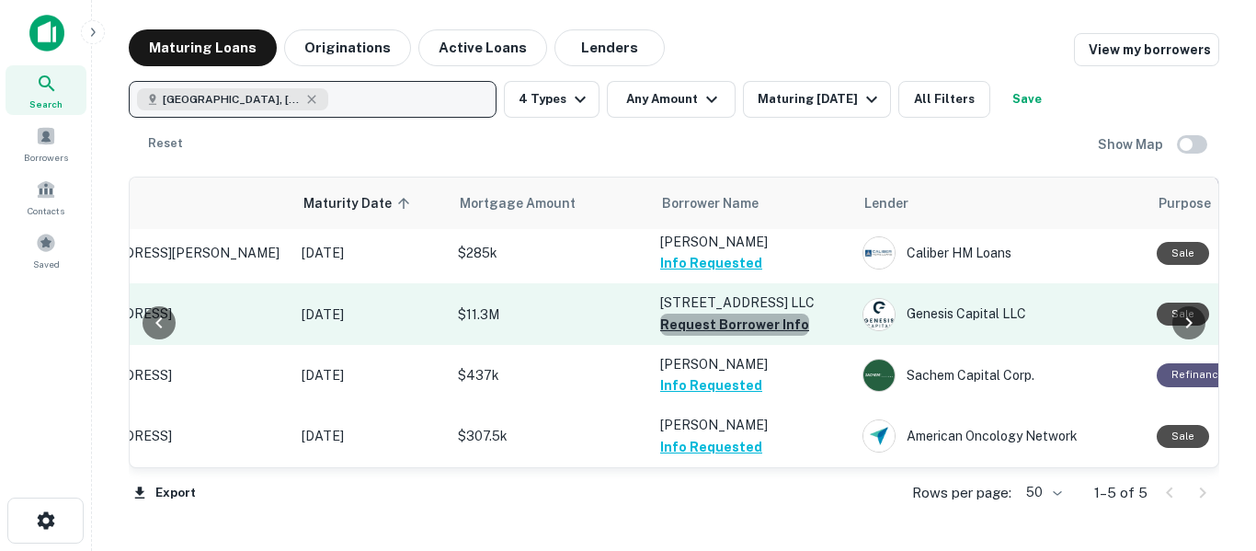
click at [734, 322] on button "Request Borrower Info" at bounding box center [734, 325] width 149 height 22
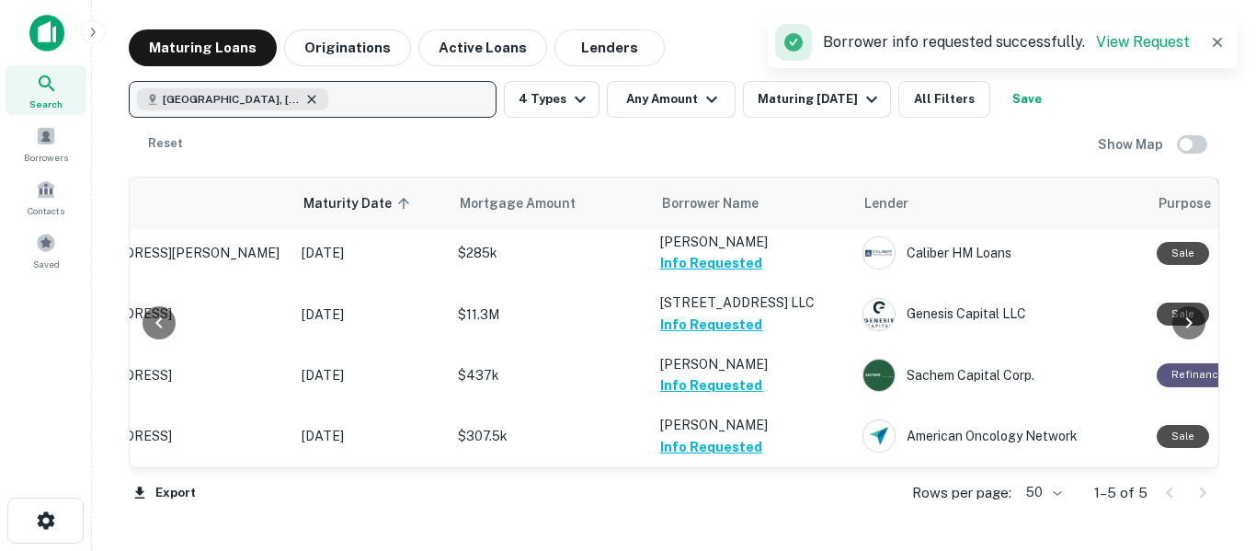
click at [309, 102] on icon "button" at bounding box center [311, 99] width 8 height 8
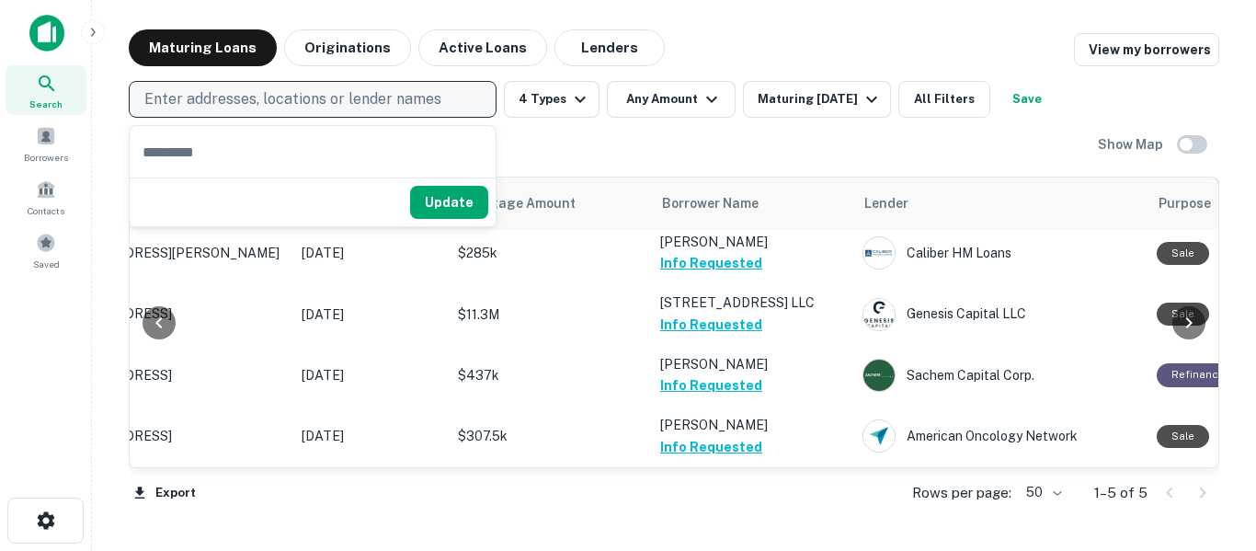
click at [282, 154] on input "text" at bounding box center [313, 152] width 366 height 52
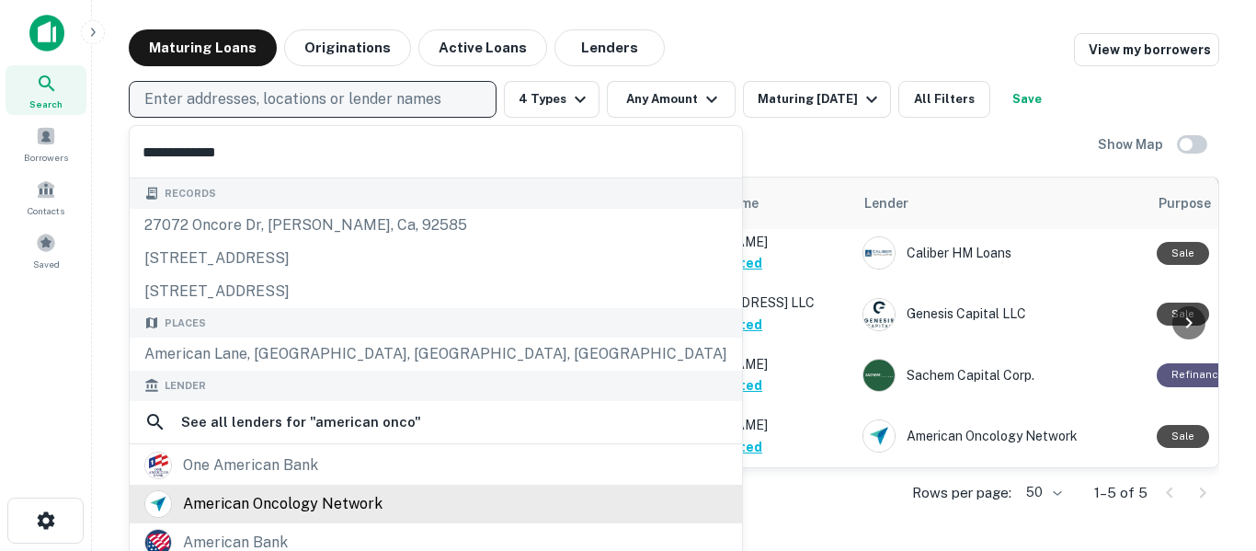
type input "**********"
click at [363, 502] on div "american oncology network" at bounding box center [283, 504] width 200 height 28
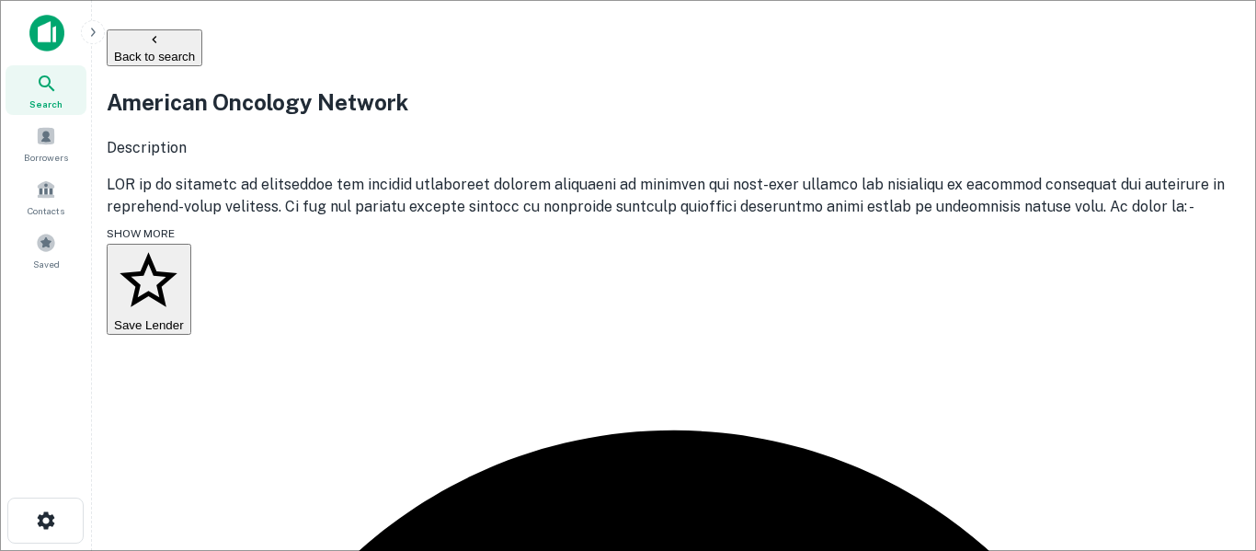
click at [175, 240] on span "SHOW MORE" at bounding box center [141, 233] width 68 height 13
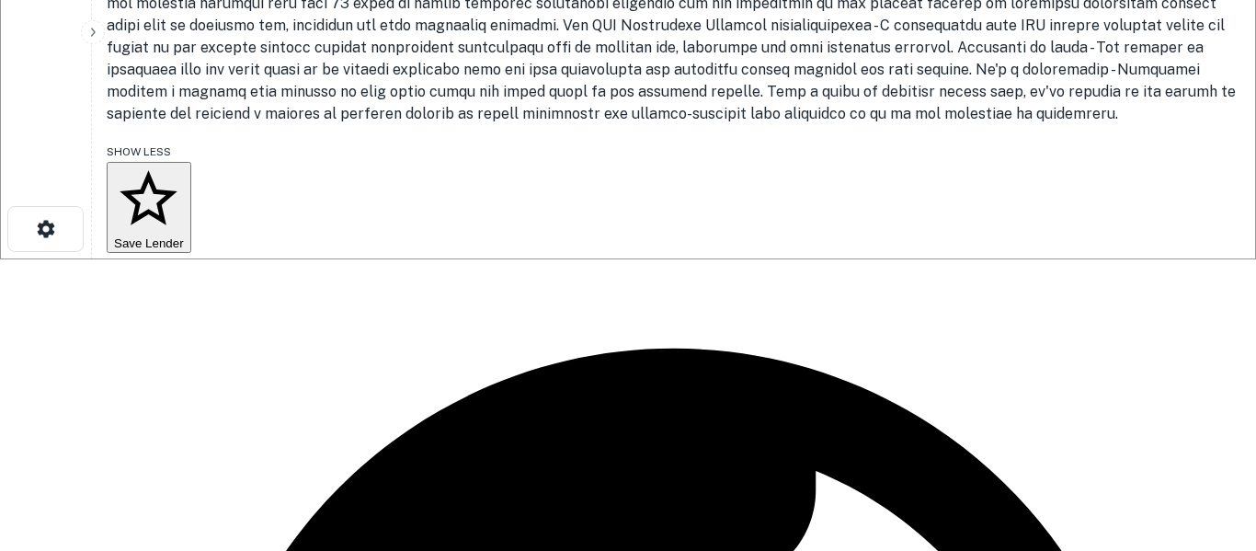
scroll to position [293, 0]
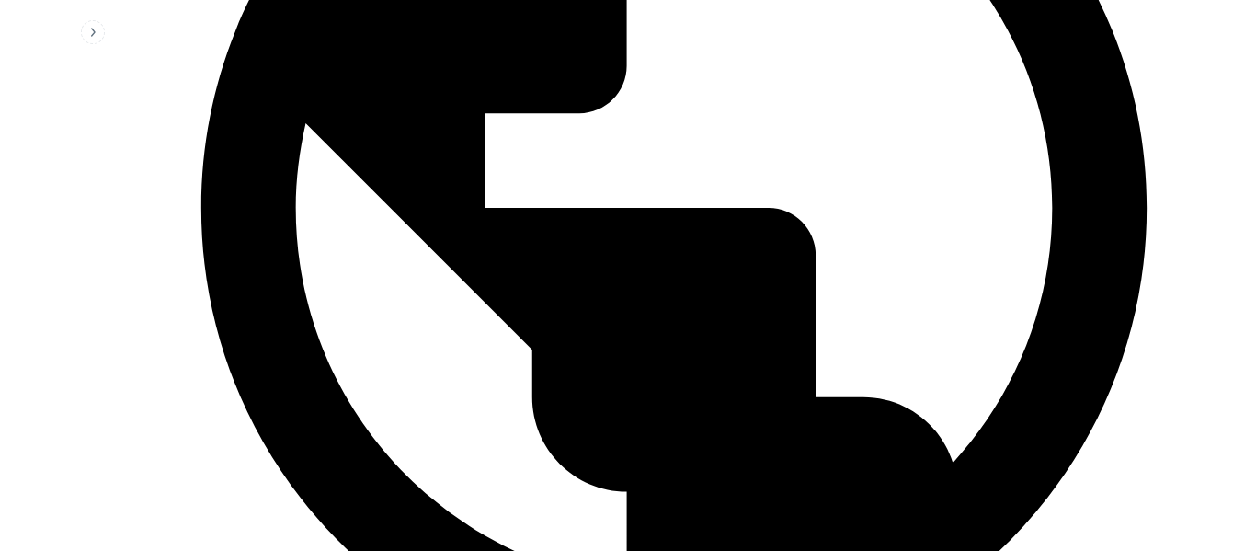
scroll to position [901, 0]
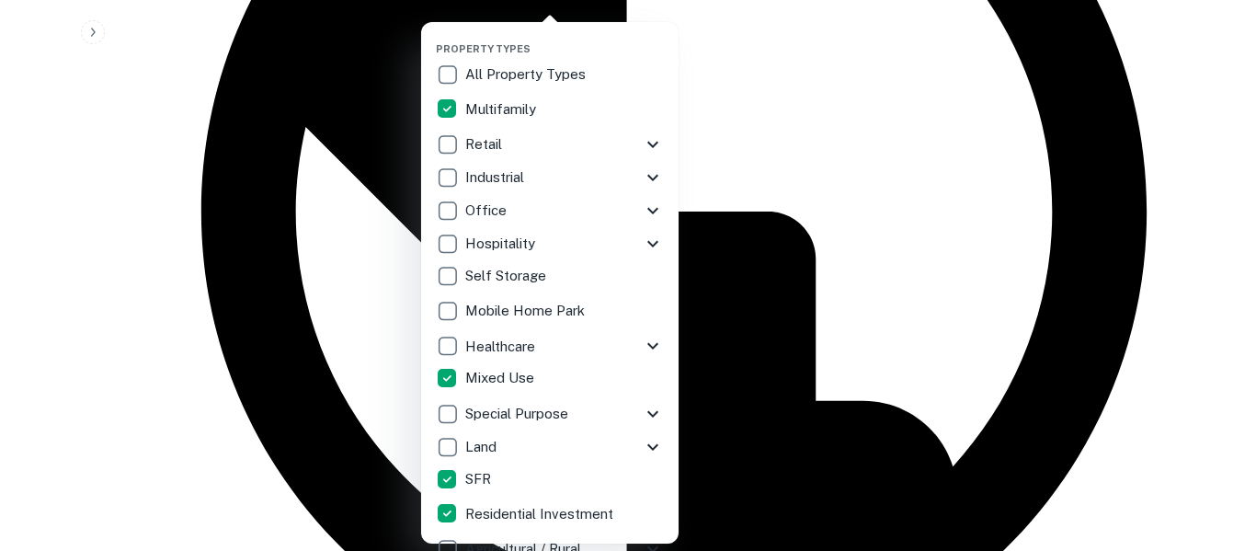
click at [798, 199] on div at bounding box center [628, 275] width 1256 height 551
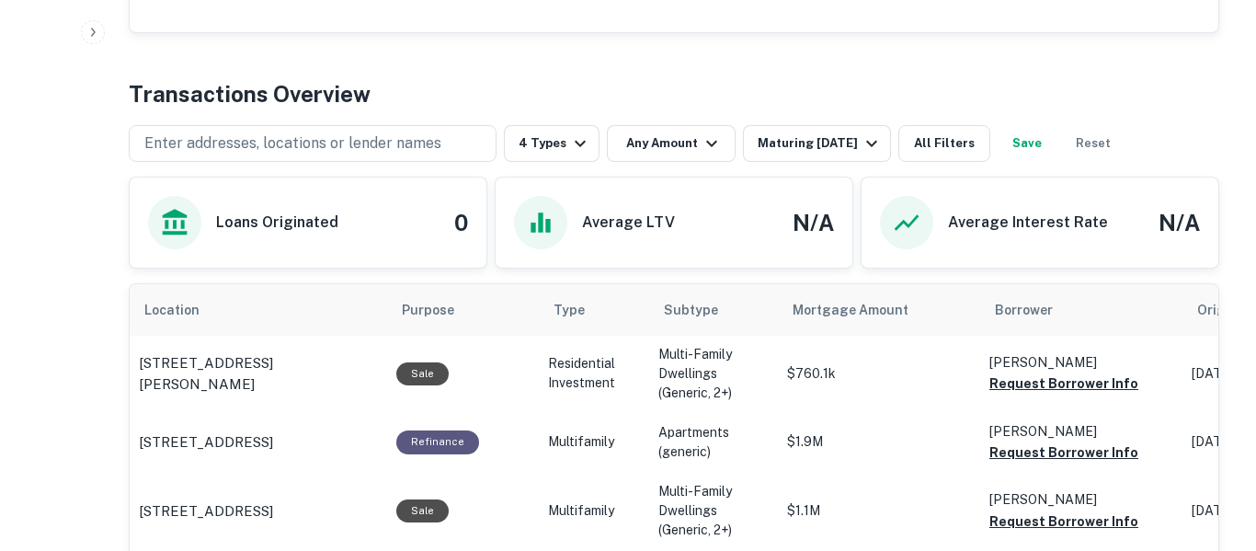
scroll to position [1015, 0]
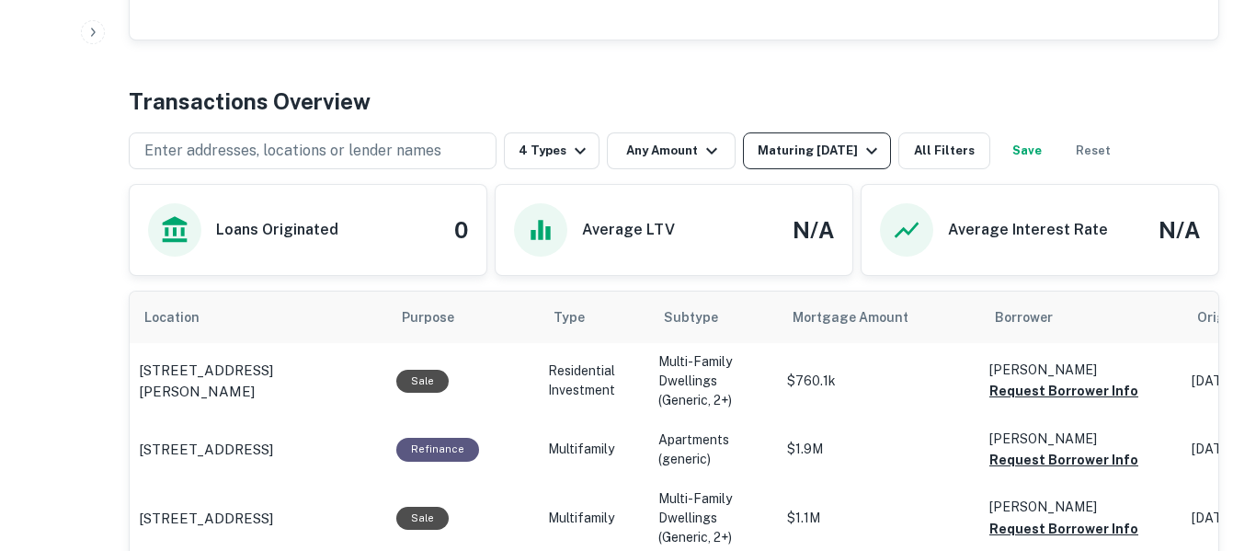
click at [839, 150] on div "Maturing [DATE]" at bounding box center [820, 151] width 125 height 22
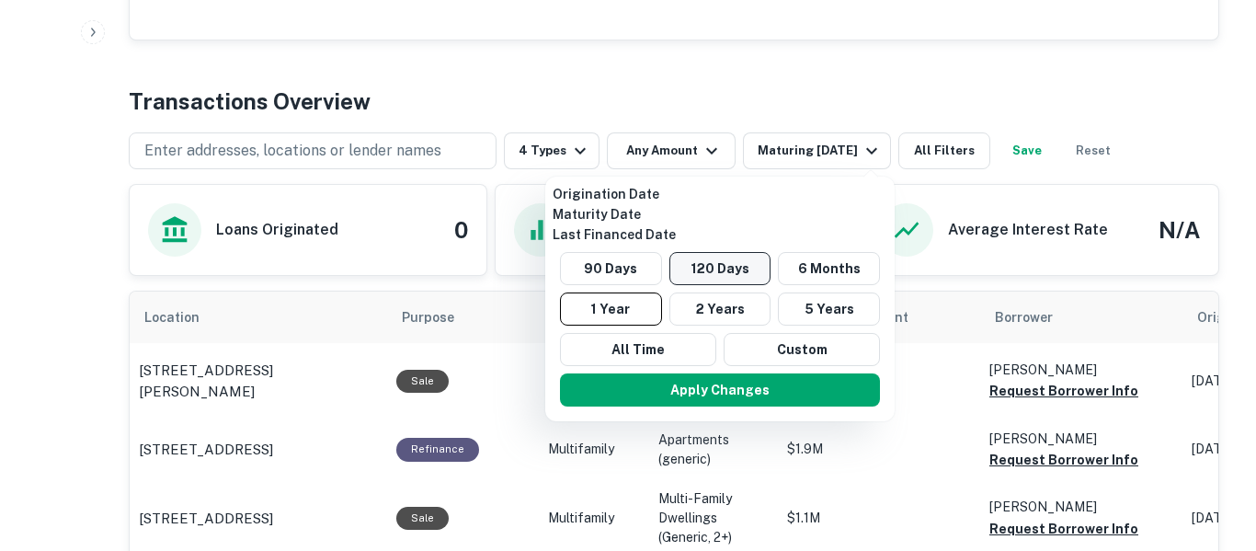
click at [726, 265] on button "120 Days" at bounding box center [721, 268] width 102 height 33
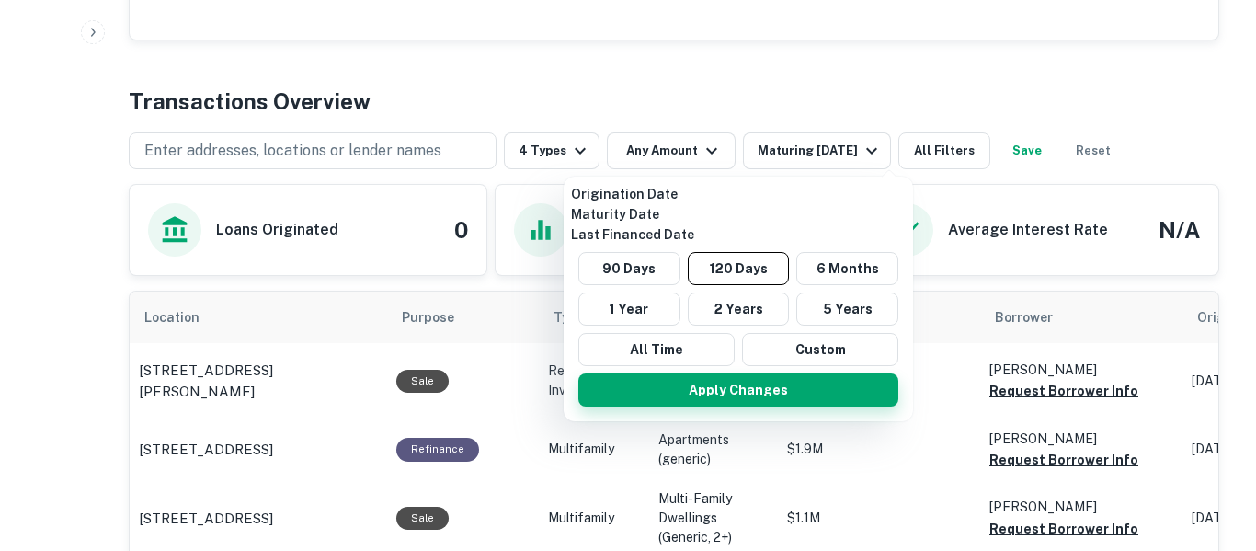
click at [752, 391] on button "Apply Changes" at bounding box center [739, 389] width 320 height 33
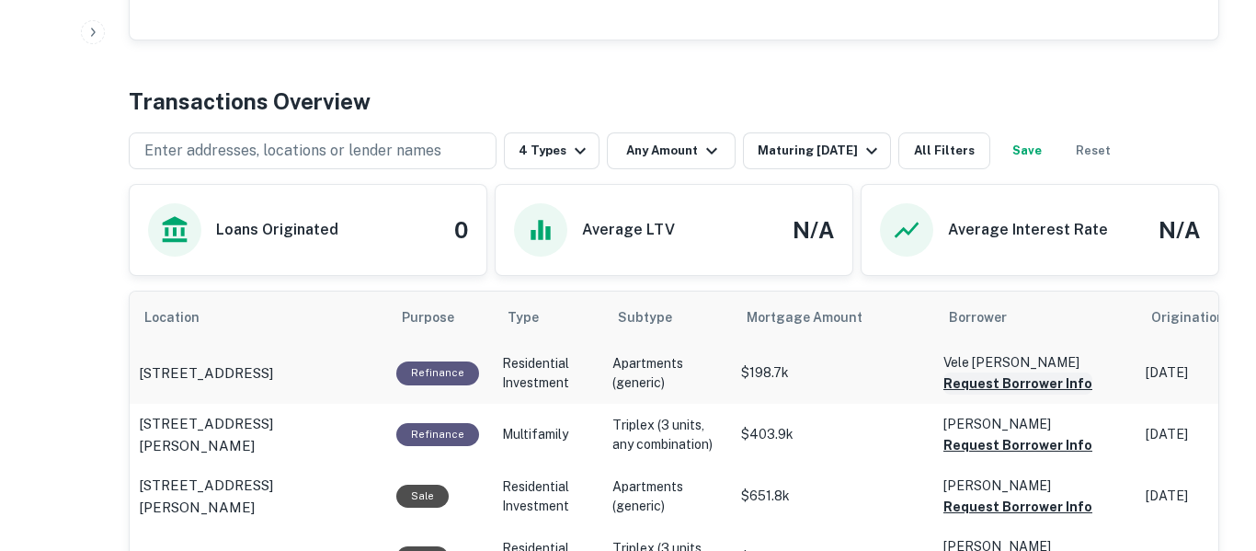
click at [1056, 385] on button "Request Borrower Info" at bounding box center [1018, 384] width 149 height 22
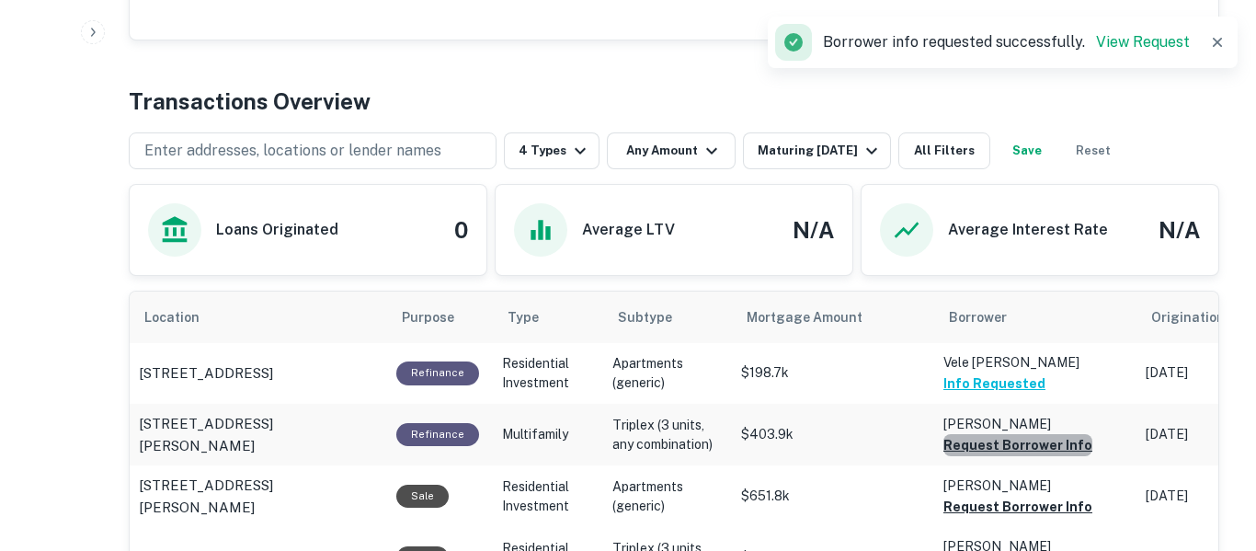
click at [1050, 443] on button "Request Borrower Info" at bounding box center [1018, 445] width 149 height 22
click at [1050, 508] on button "Request Borrower Info" at bounding box center [1018, 507] width 149 height 22
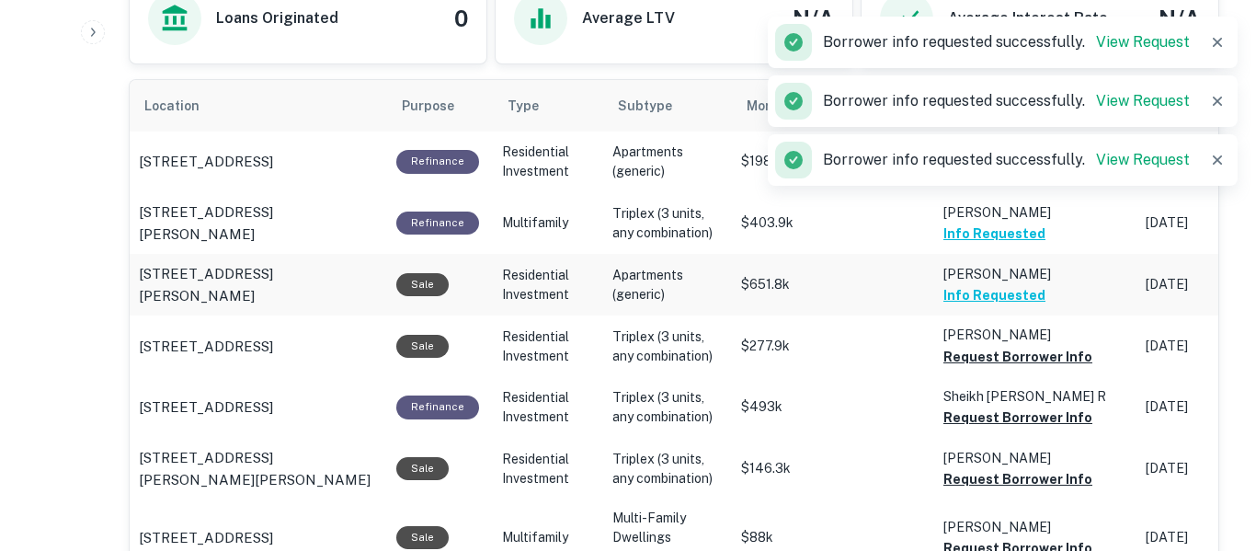
scroll to position [1228, 0]
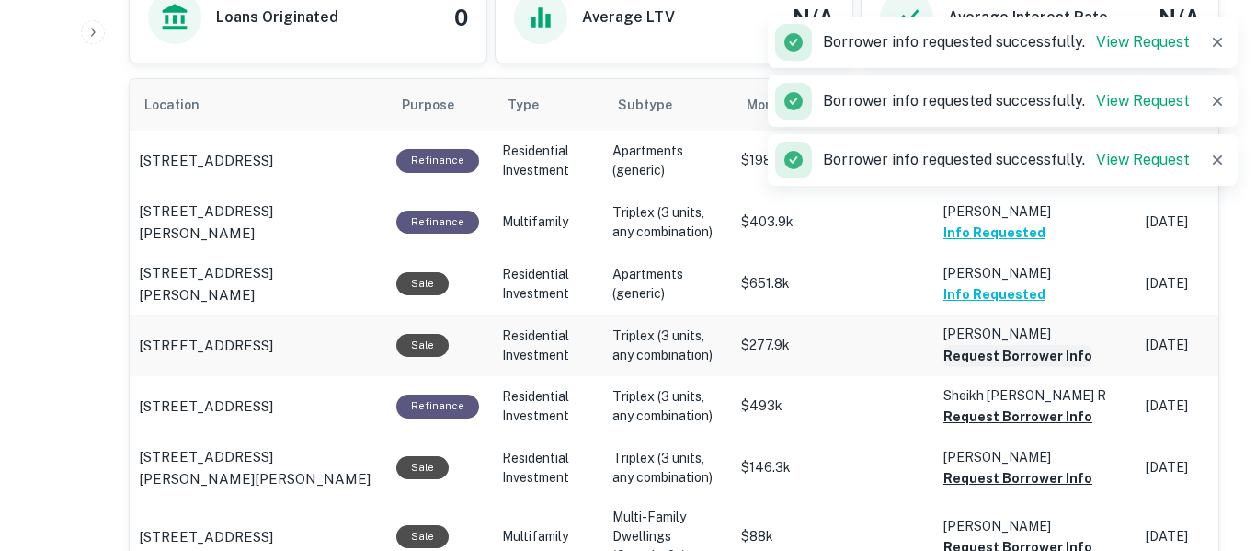
click at [1063, 357] on button "Request Borrower Info" at bounding box center [1018, 356] width 149 height 22
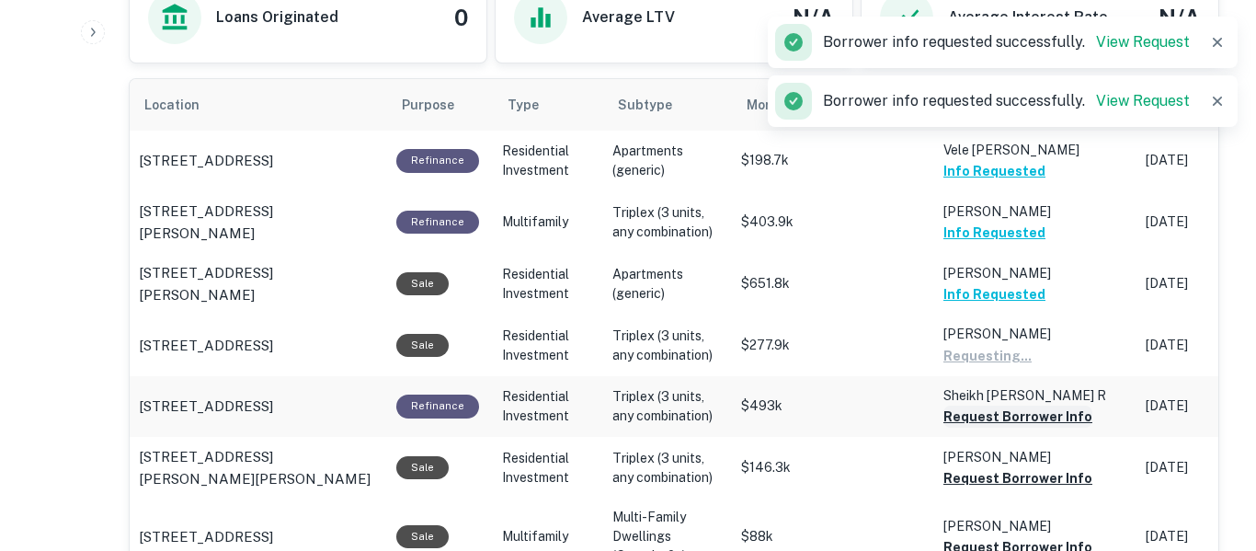
click at [1056, 420] on button "Request Borrower Info" at bounding box center [1018, 417] width 149 height 22
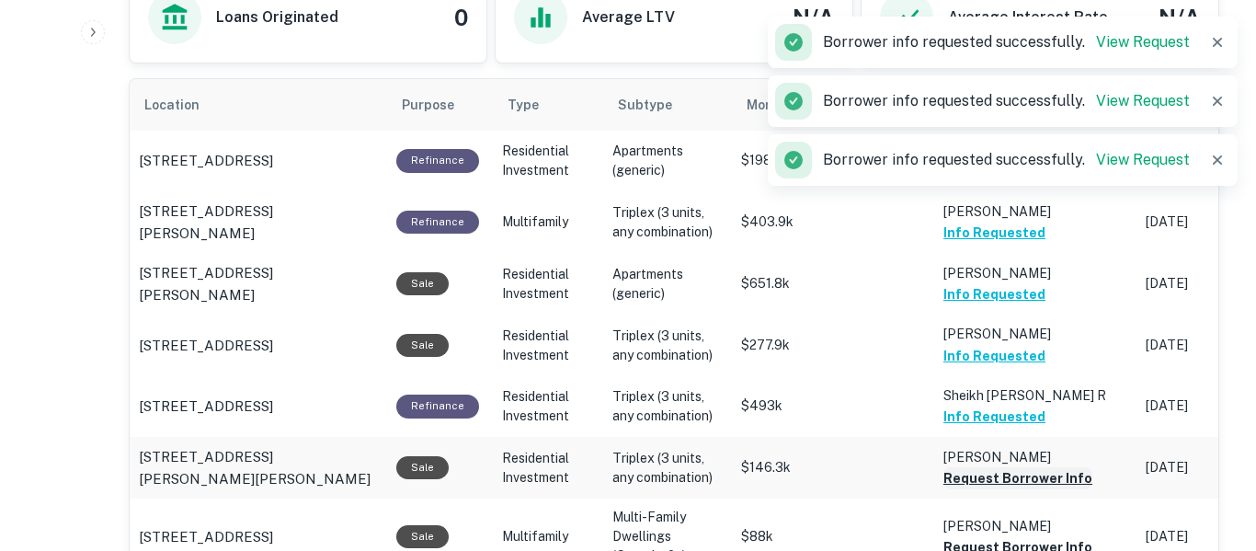
click at [1059, 486] on button "Request Borrower Info" at bounding box center [1018, 478] width 149 height 22
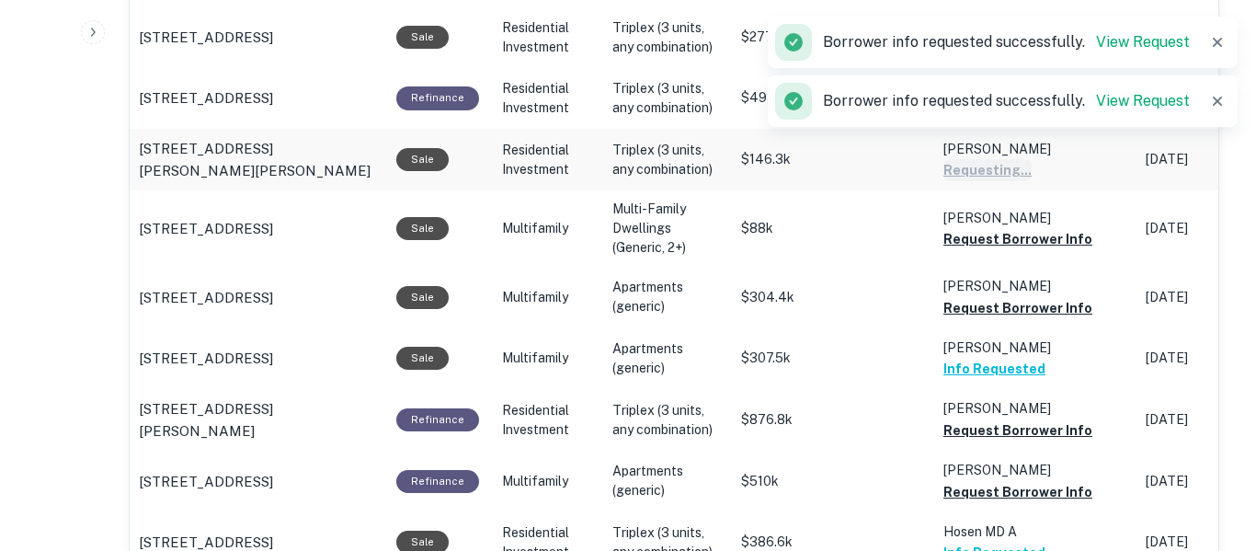
scroll to position [1542, 0]
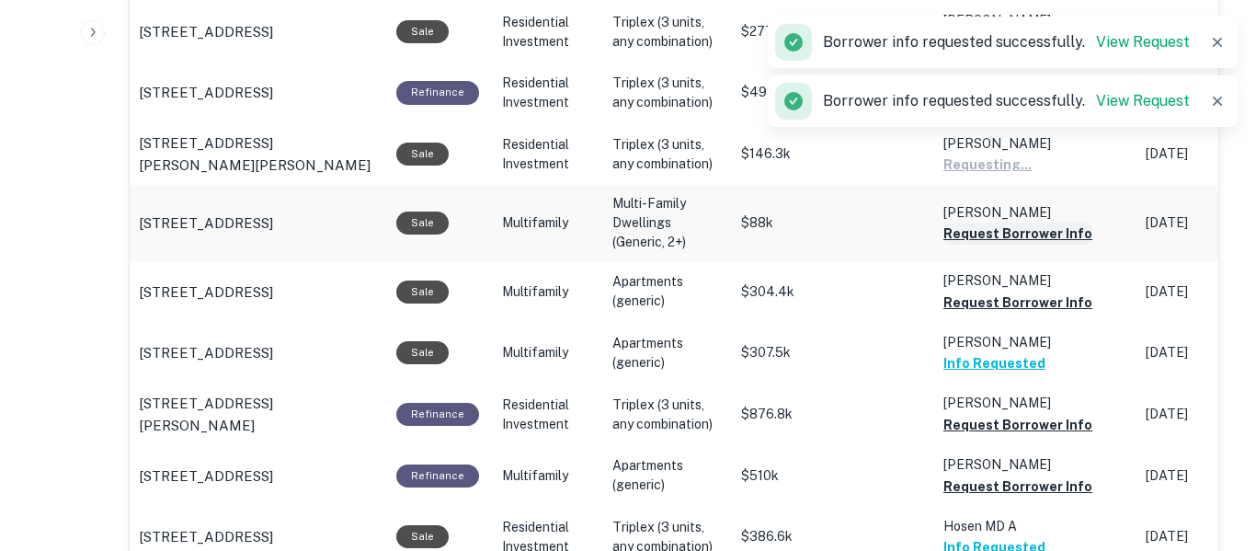
click at [1071, 242] on button "Request Borrower Info" at bounding box center [1018, 234] width 149 height 22
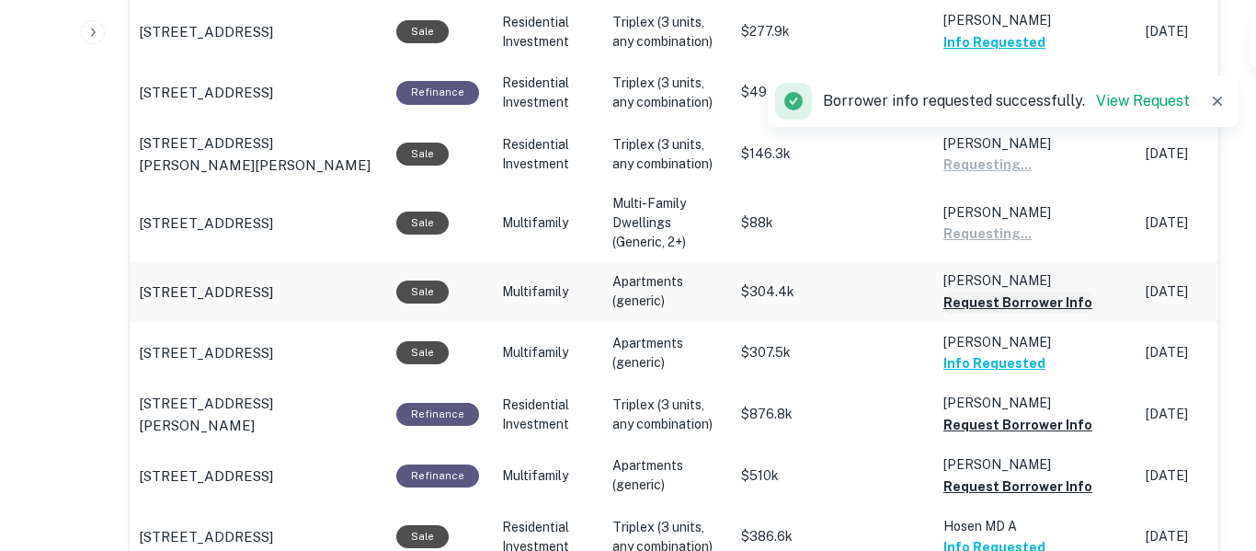
click at [1053, 312] on button "Request Borrower Info" at bounding box center [1018, 303] width 149 height 22
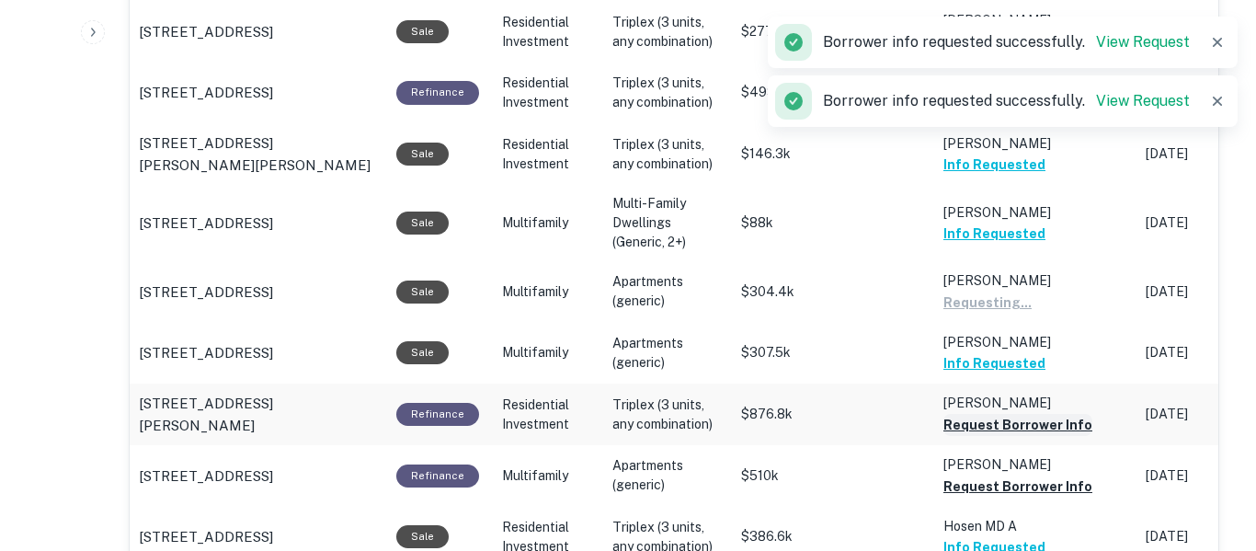
click at [1040, 429] on button "Request Borrower Info" at bounding box center [1018, 425] width 149 height 22
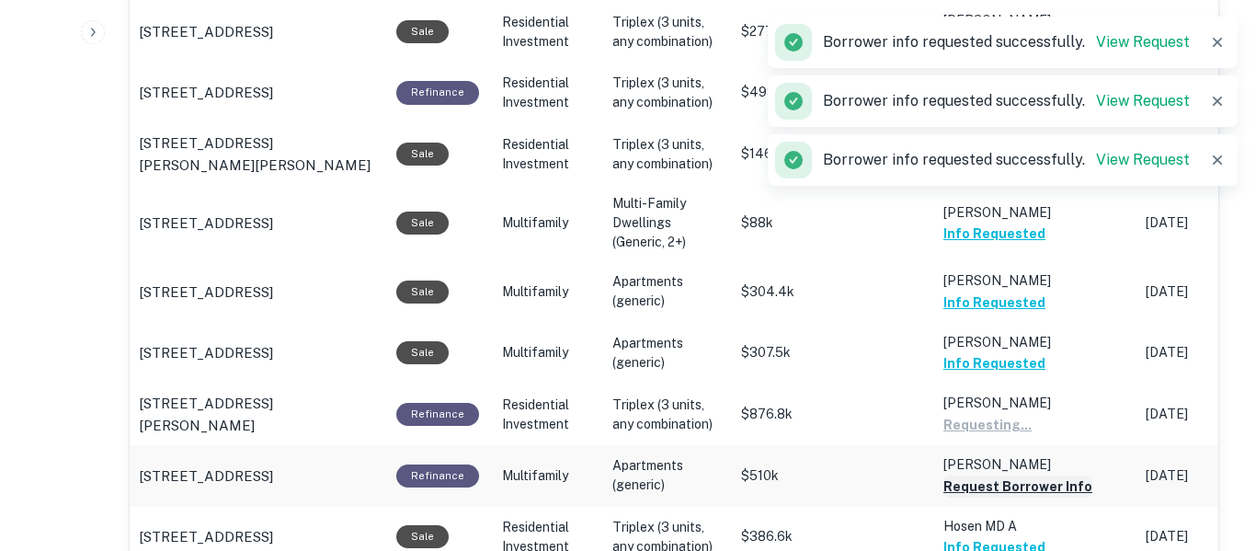
click at [1057, 488] on button "Request Borrower Info" at bounding box center [1018, 487] width 149 height 22
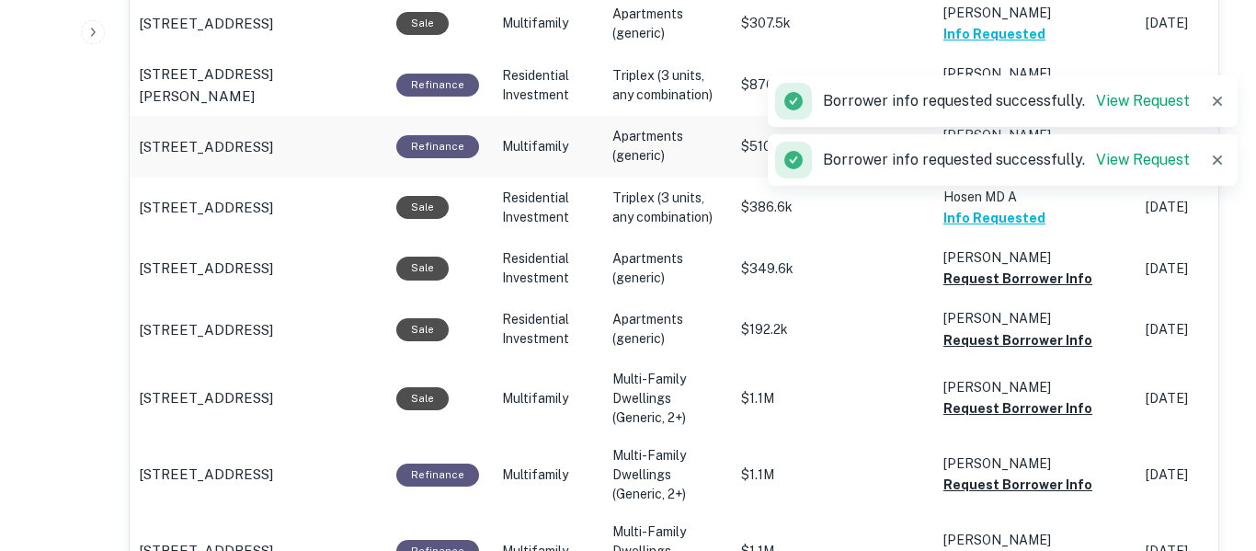
scroll to position [1875, 0]
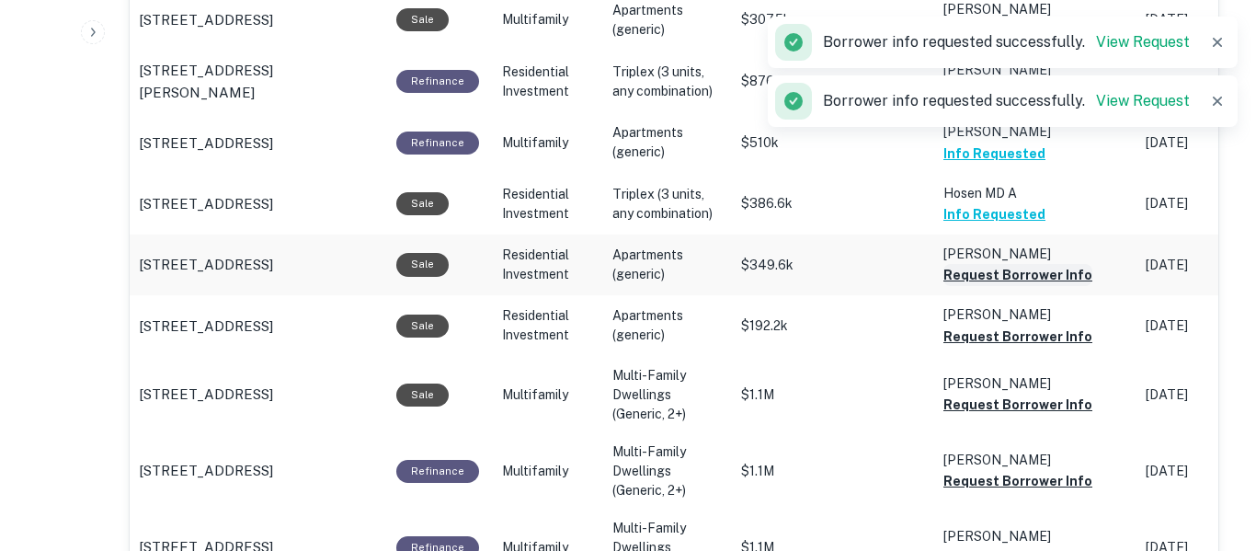
click at [1051, 286] on button "Request Borrower Info" at bounding box center [1018, 275] width 149 height 22
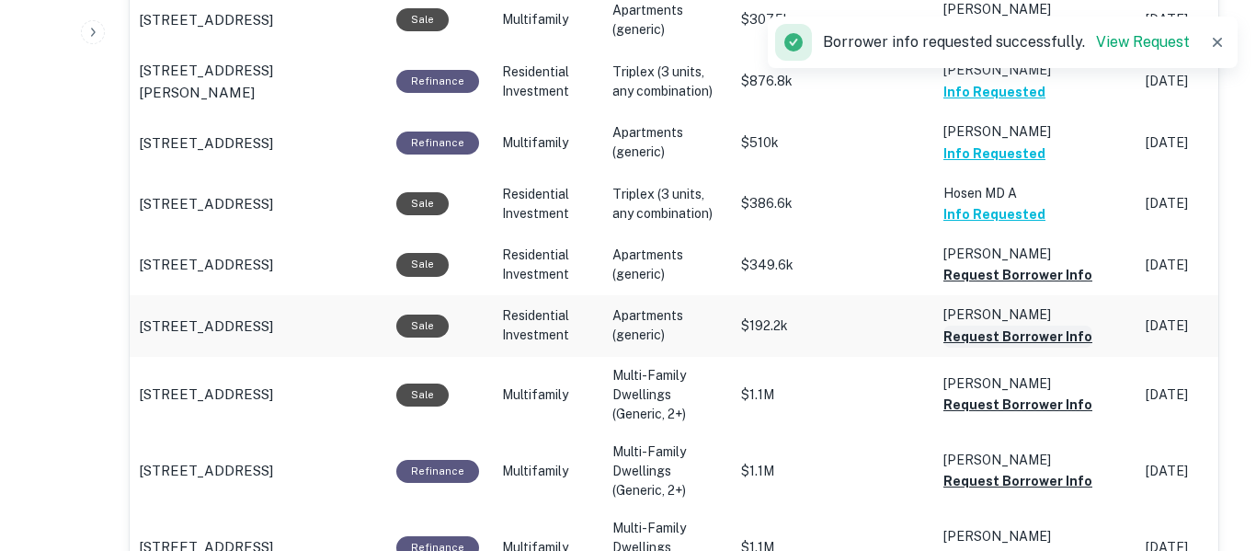
click at [1060, 343] on button "Request Borrower Info" at bounding box center [1018, 337] width 149 height 22
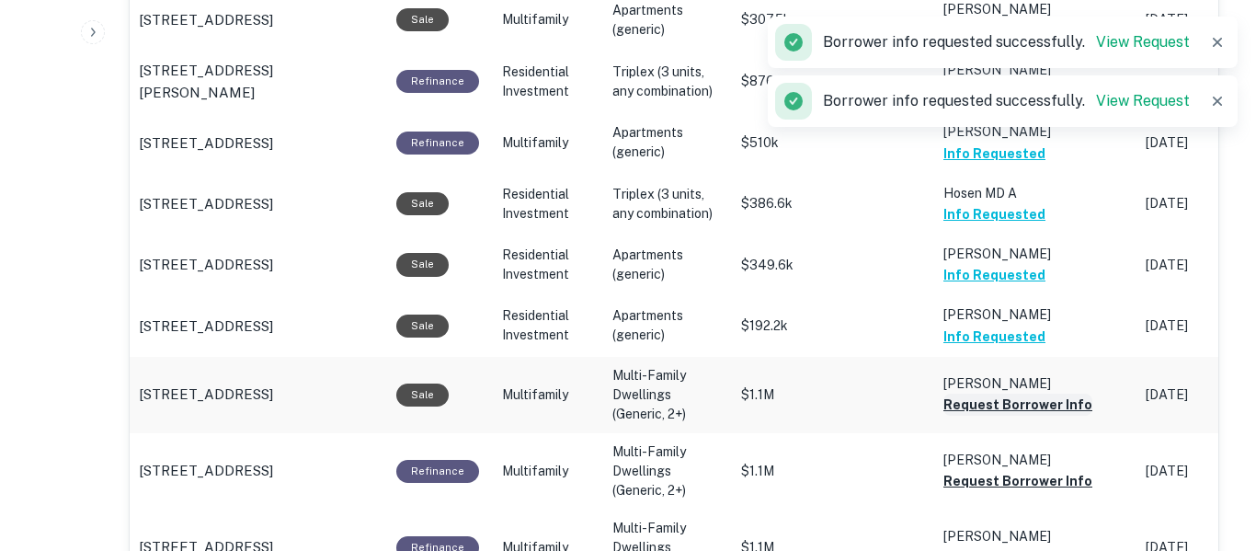
click at [1059, 410] on button "Request Borrower Info" at bounding box center [1018, 405] width 149 height 22
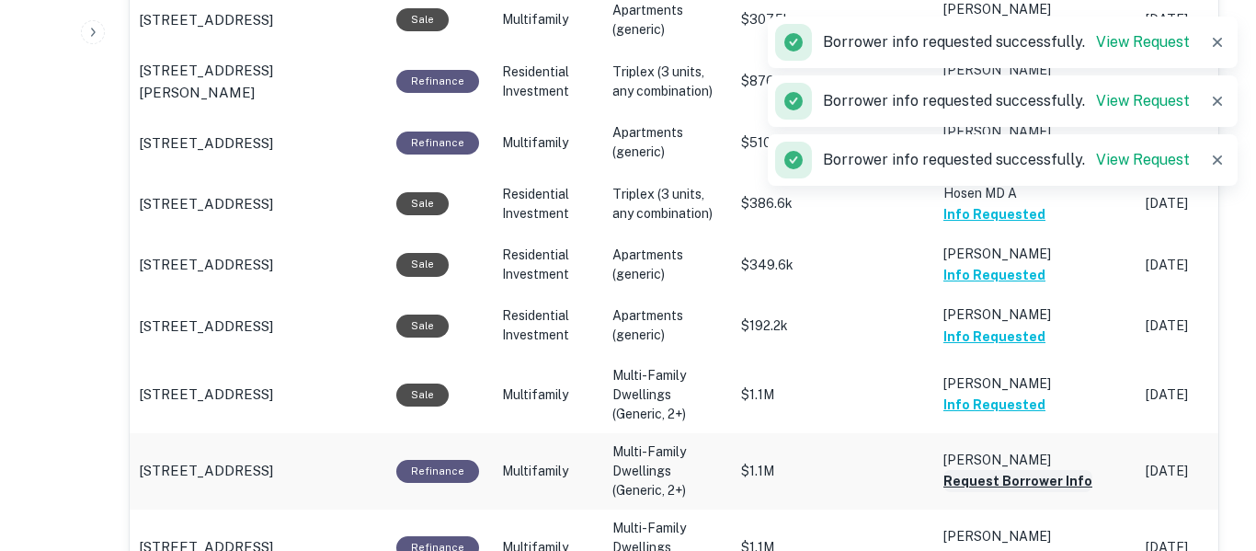
click at [1054, 492] on button "Request Borrower Info" at bounding box center [1018, 481] width 149 height 22
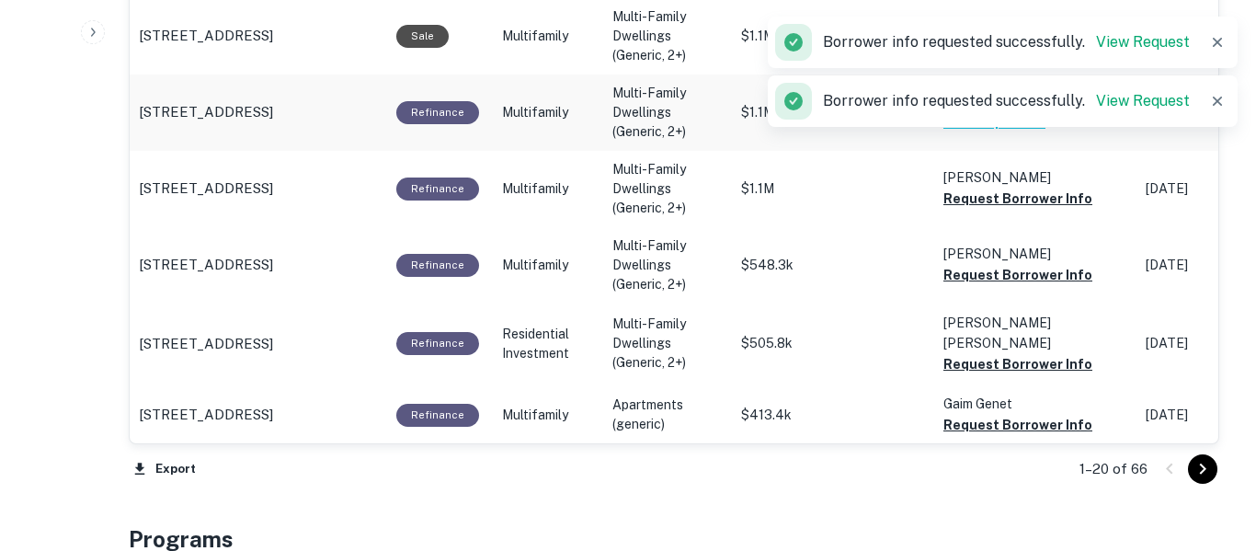
scroll to position [2234, 0]
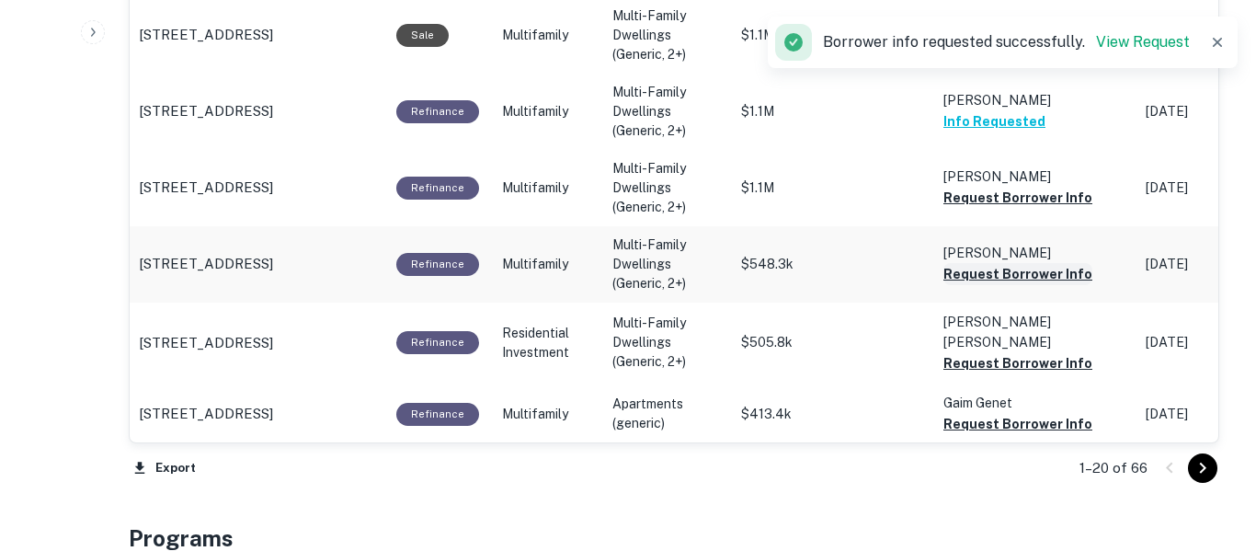
click at [1061, 283] on button "Request Borrower Info" at bounding box center [1018, 274] width 149 height 22
click at [1068, 361] on button "Request Borrower Info" at bounding box center [1018, 363] width 149 height 22
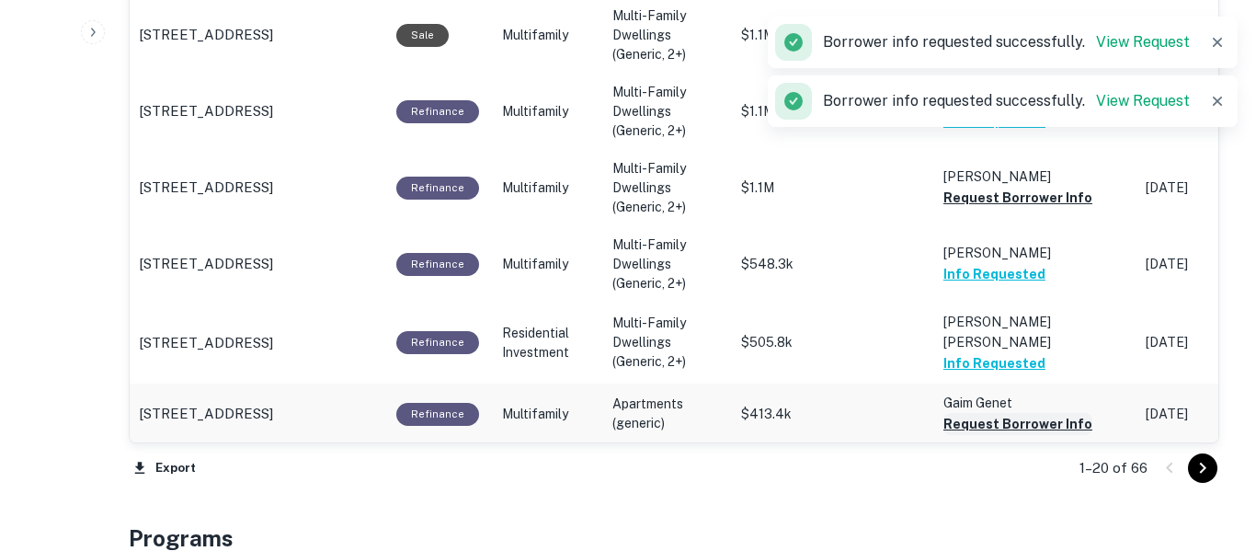
click at [1051, 427] on button "Request Borrower Info" at bounding box center [1018, 424] width 149 height 22
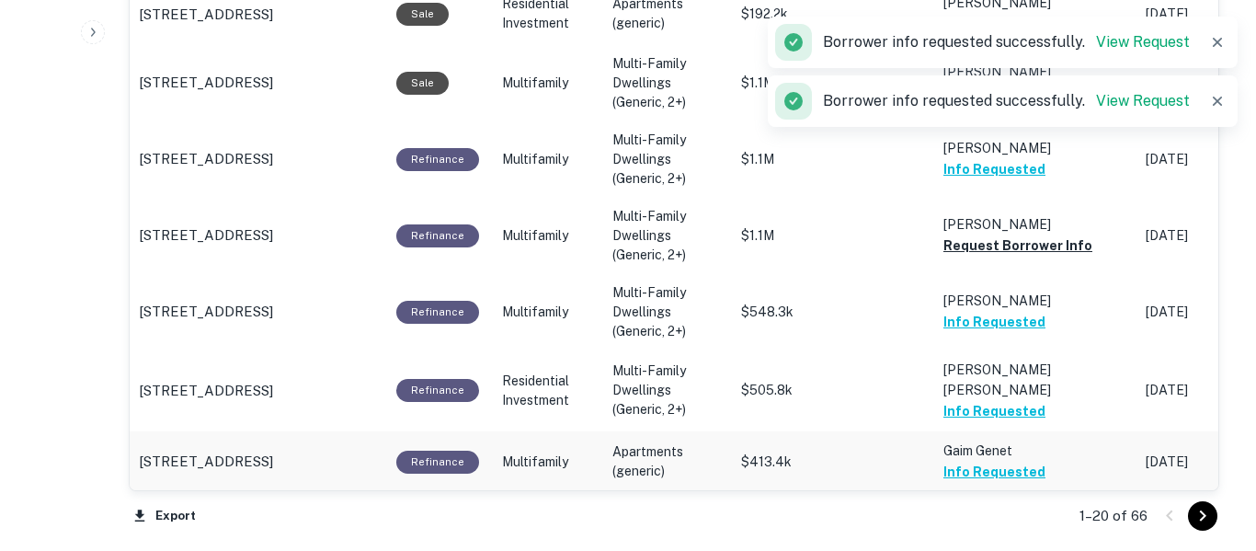
scroll to position [2183, 0]
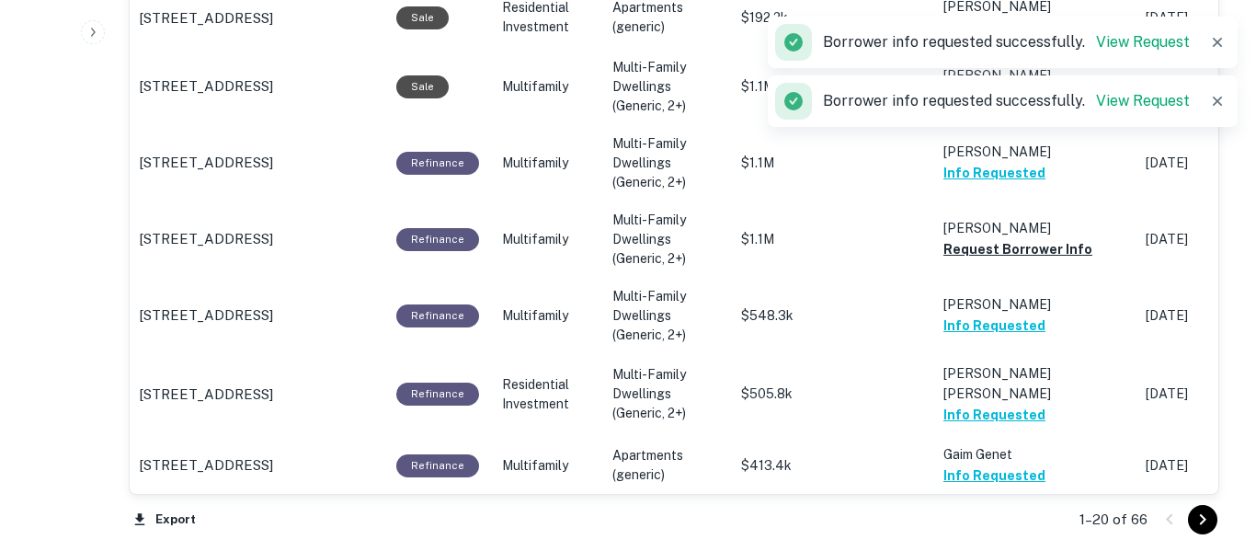
click at [1203, 519] on icon "Go to next page" at bounding box center [1203, 520] width 22 height 22
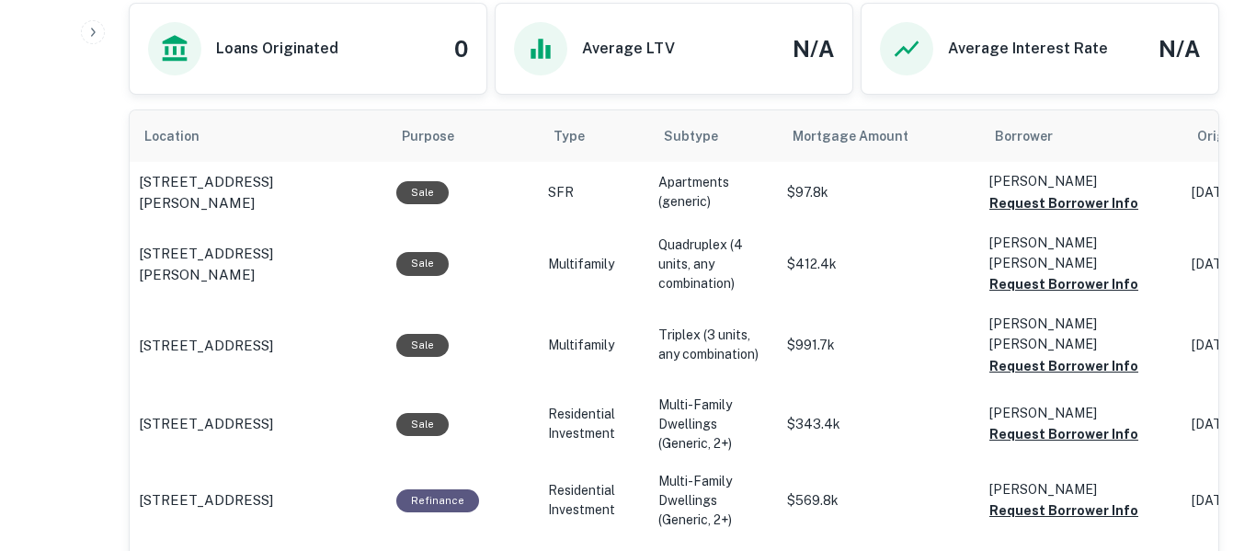
scroll to position [1195, 0]
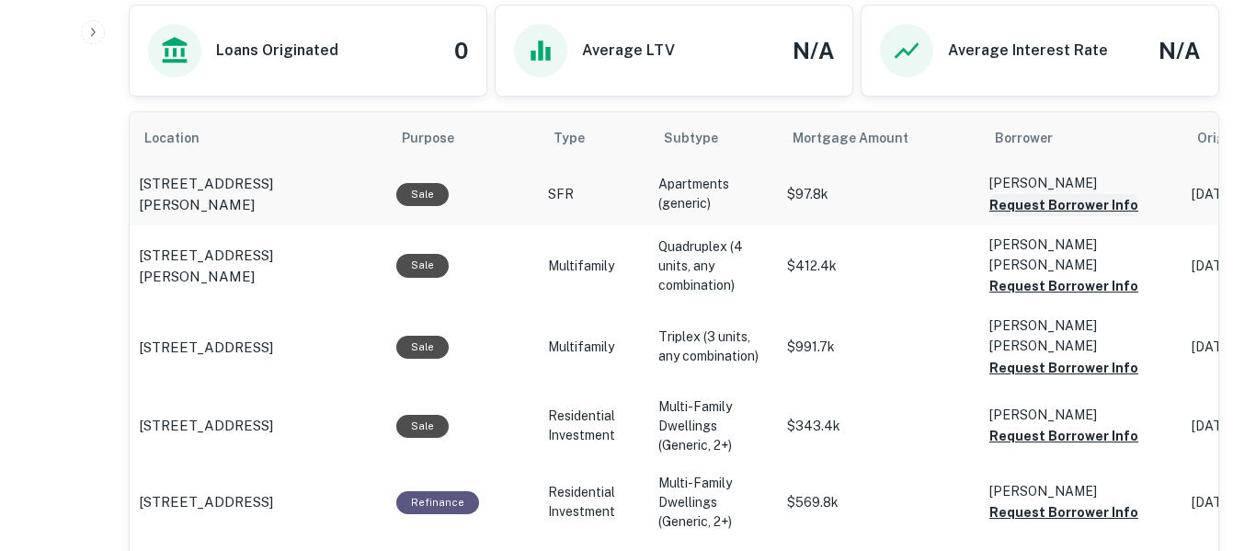
click at [1097, 211] on button "Request Borrower Info" at bounding box center [1064, 205] width 149 height 22
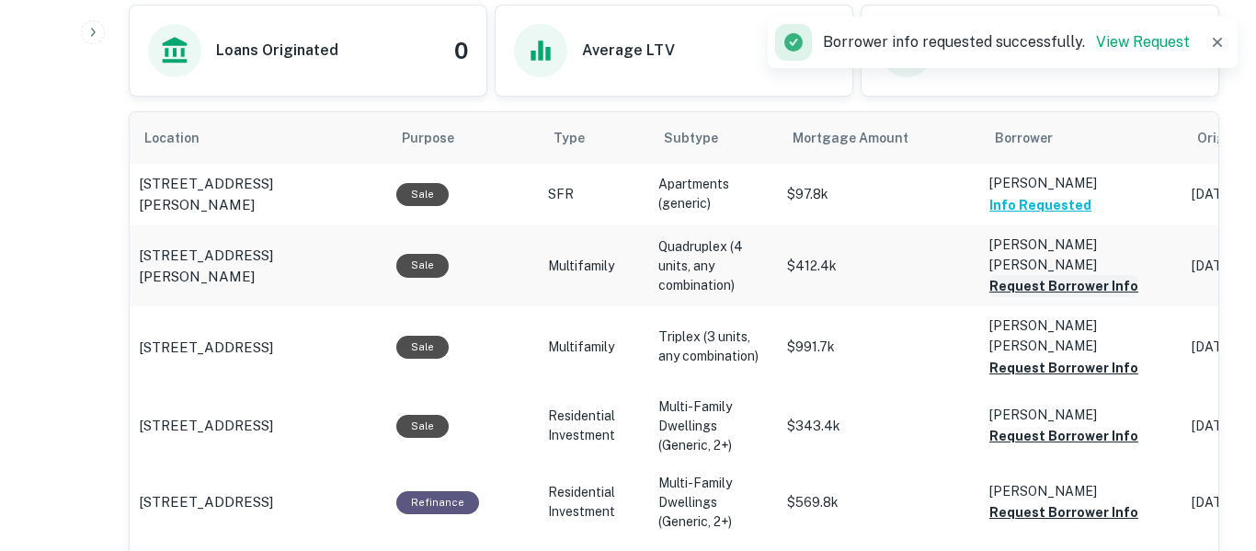
click at [1102, 276] on button "Request Borrower Info" at bounding box center [1064, 286] width 149 height 22
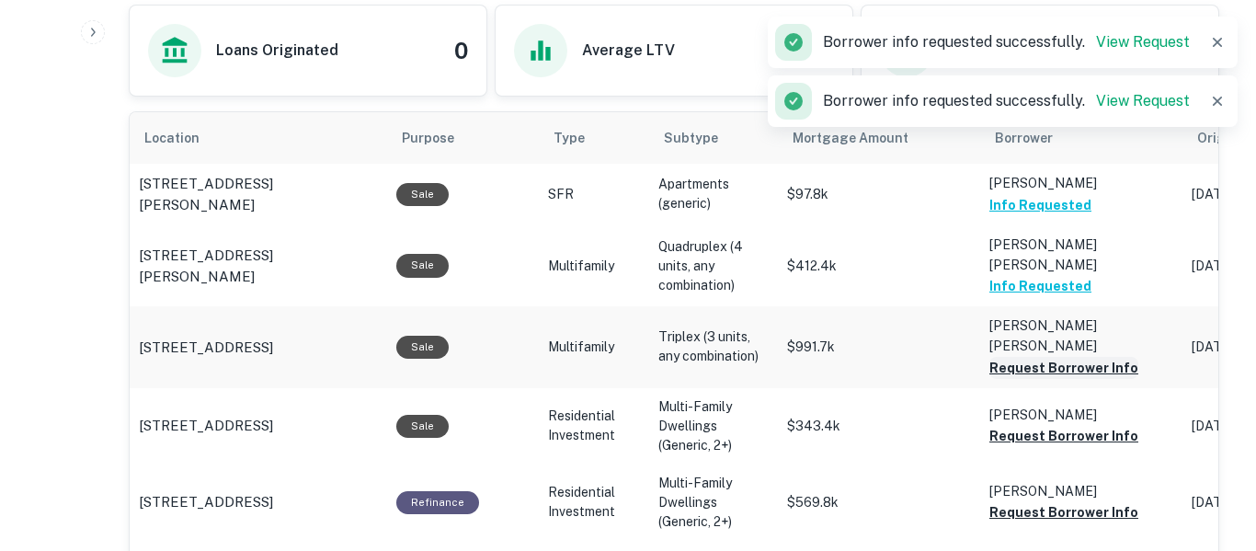
click at [1093, 357] on button "Request Borrower Info" at bounding box center [1064, 368] width 149 height 22
